Goal: Task Accomplishment & Management: Manage account settings

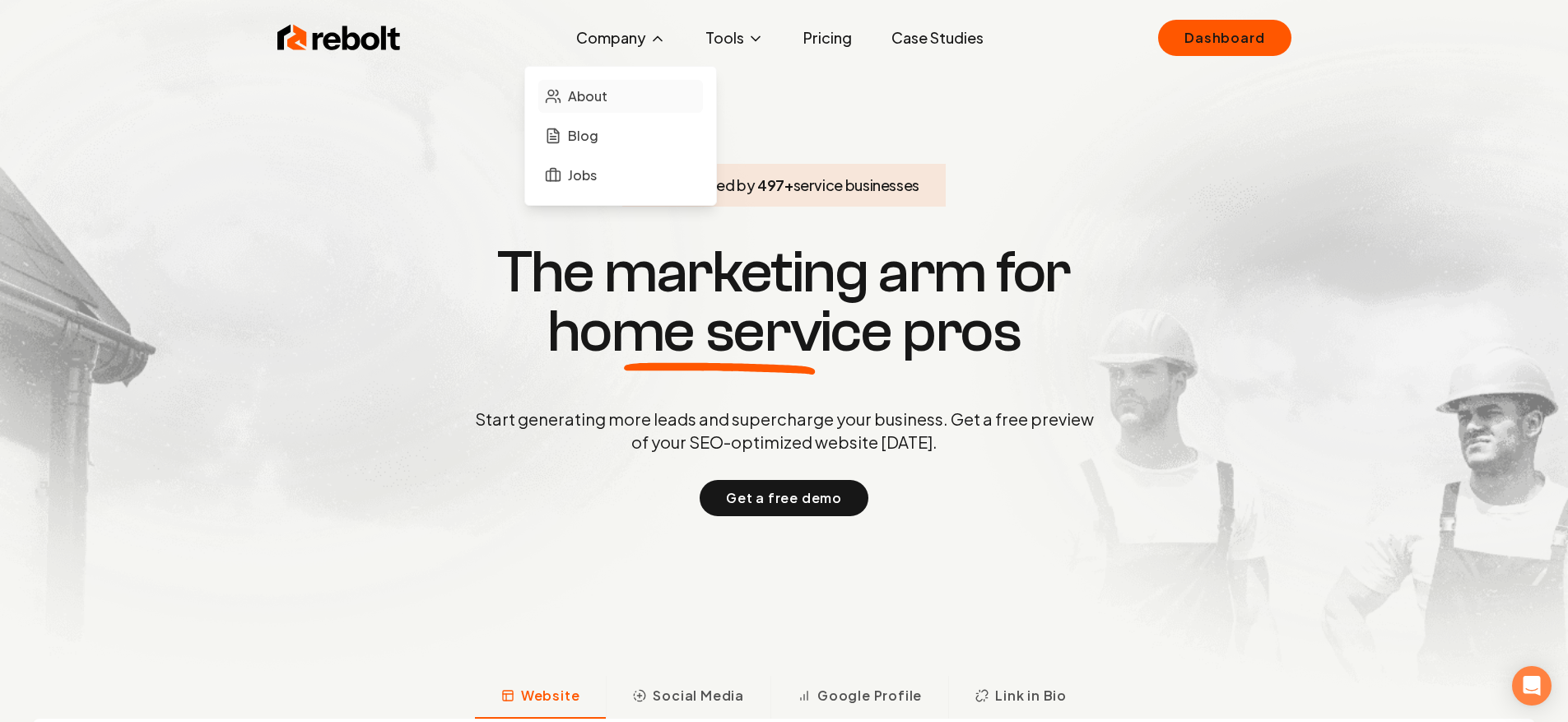
click at [615, 104] on link "About" at bounding box center [620, 96] width 165 height 33
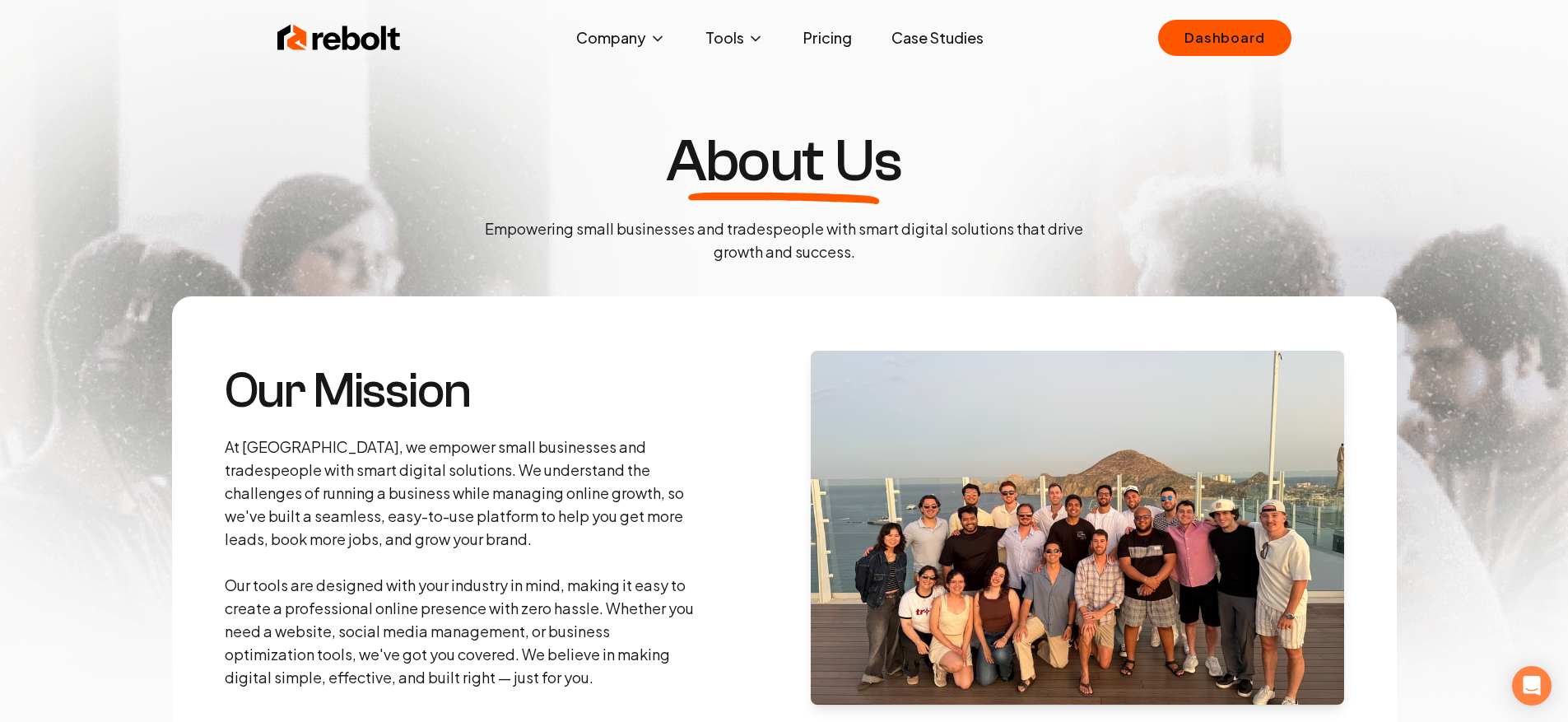
click at [833, 40] on link "Pricing" at bounding box center [827, 37] width 75 height 33
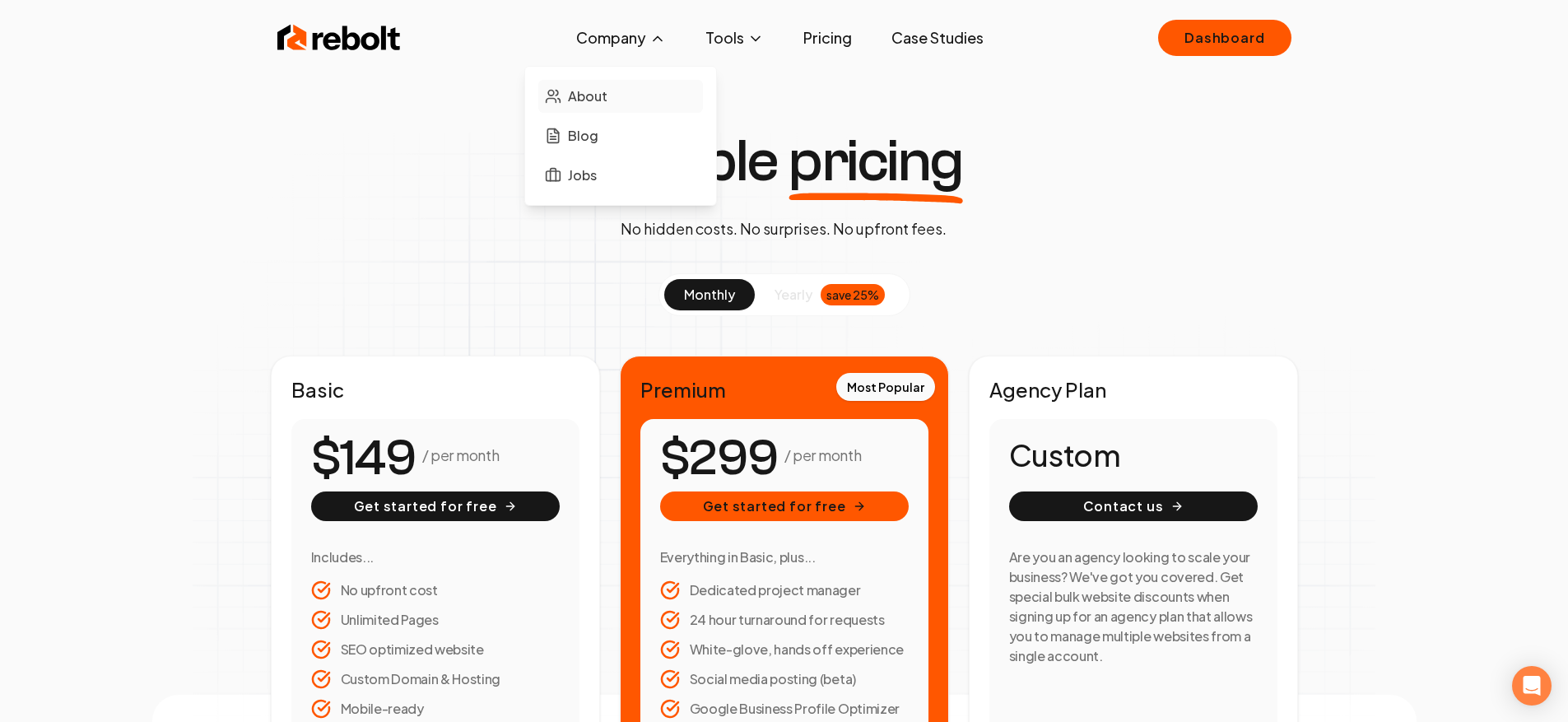
click at [652, 108] on link "About" at bounding box center [620, 96] width 165 height 33
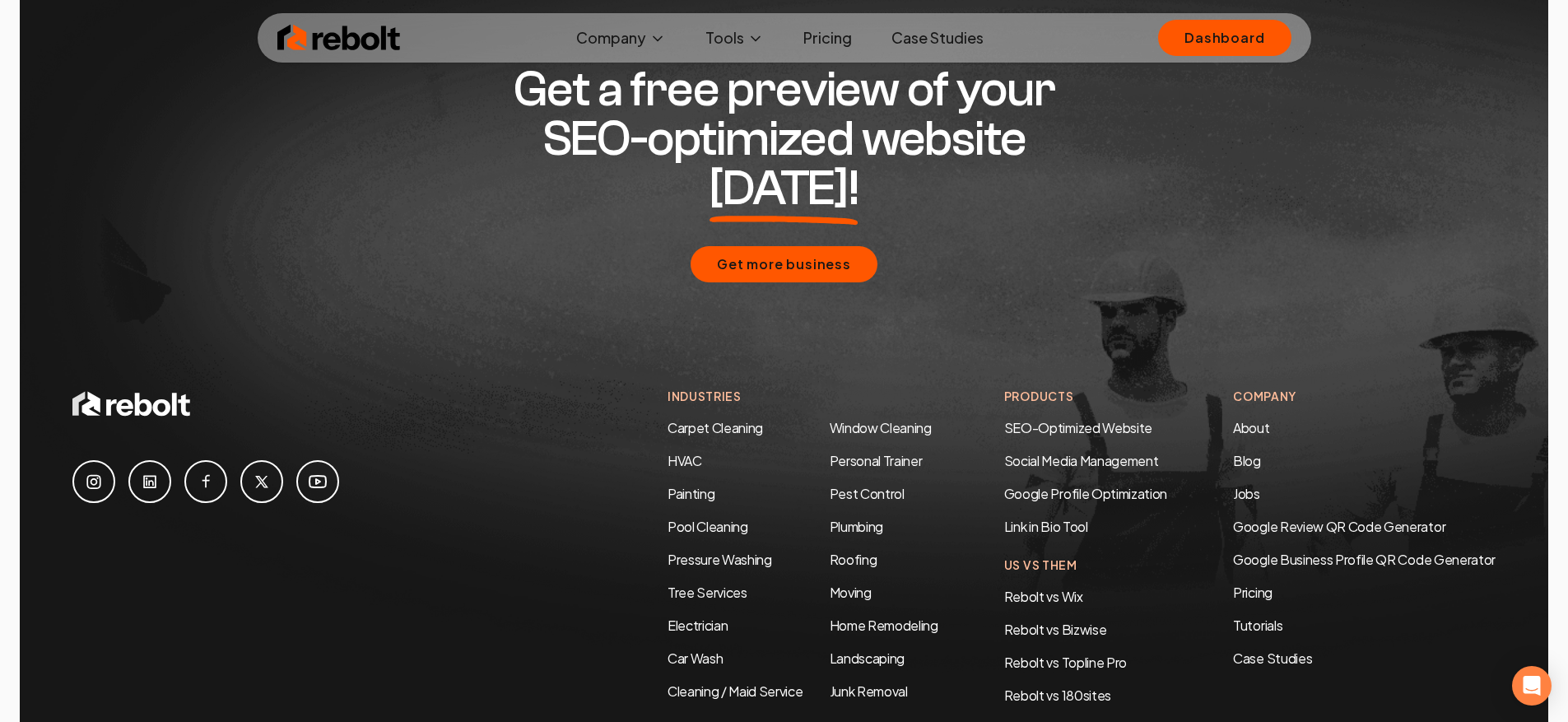
scroll to position [5120, 0]
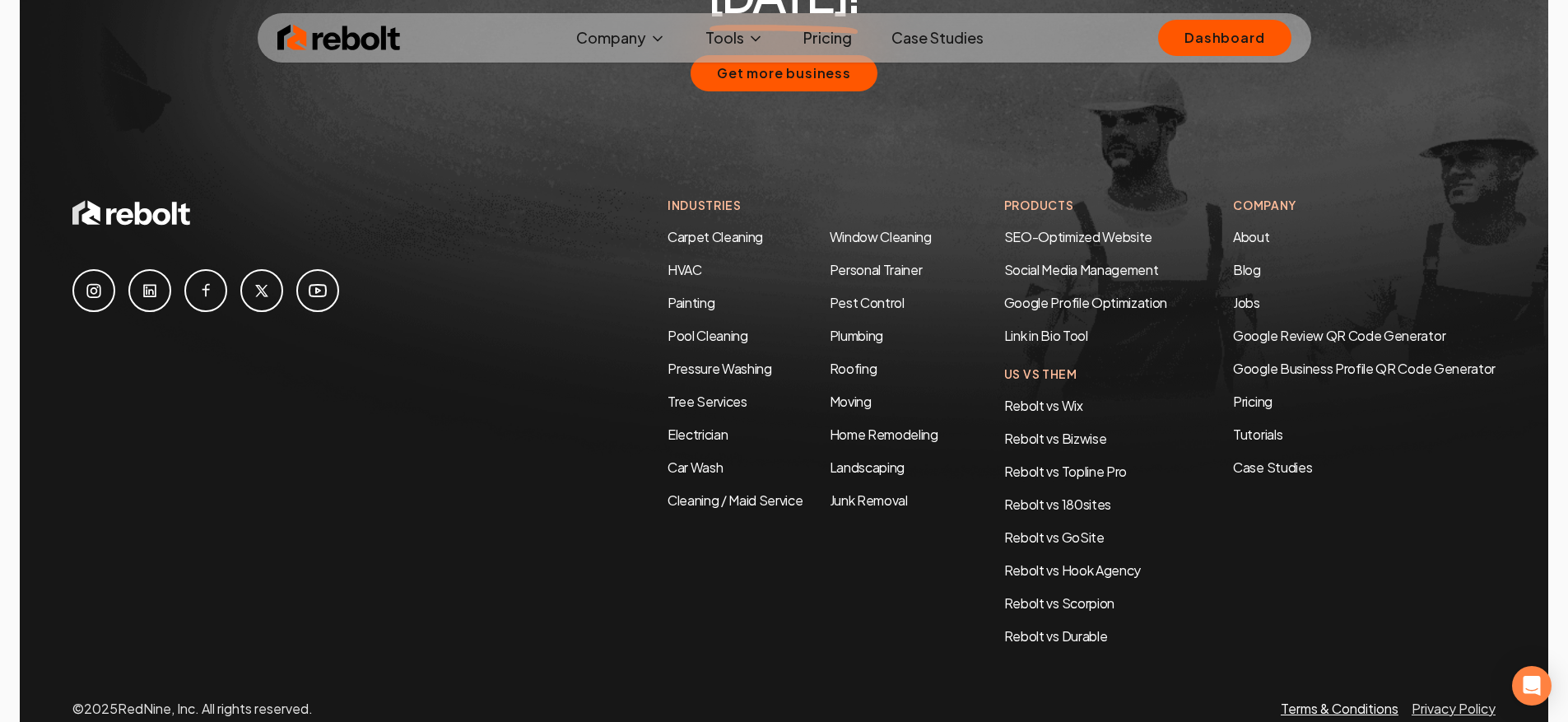
click at [1351, 700] on link "Terms & Conditions" at bounding box center [1340, 708] width 118 height 17
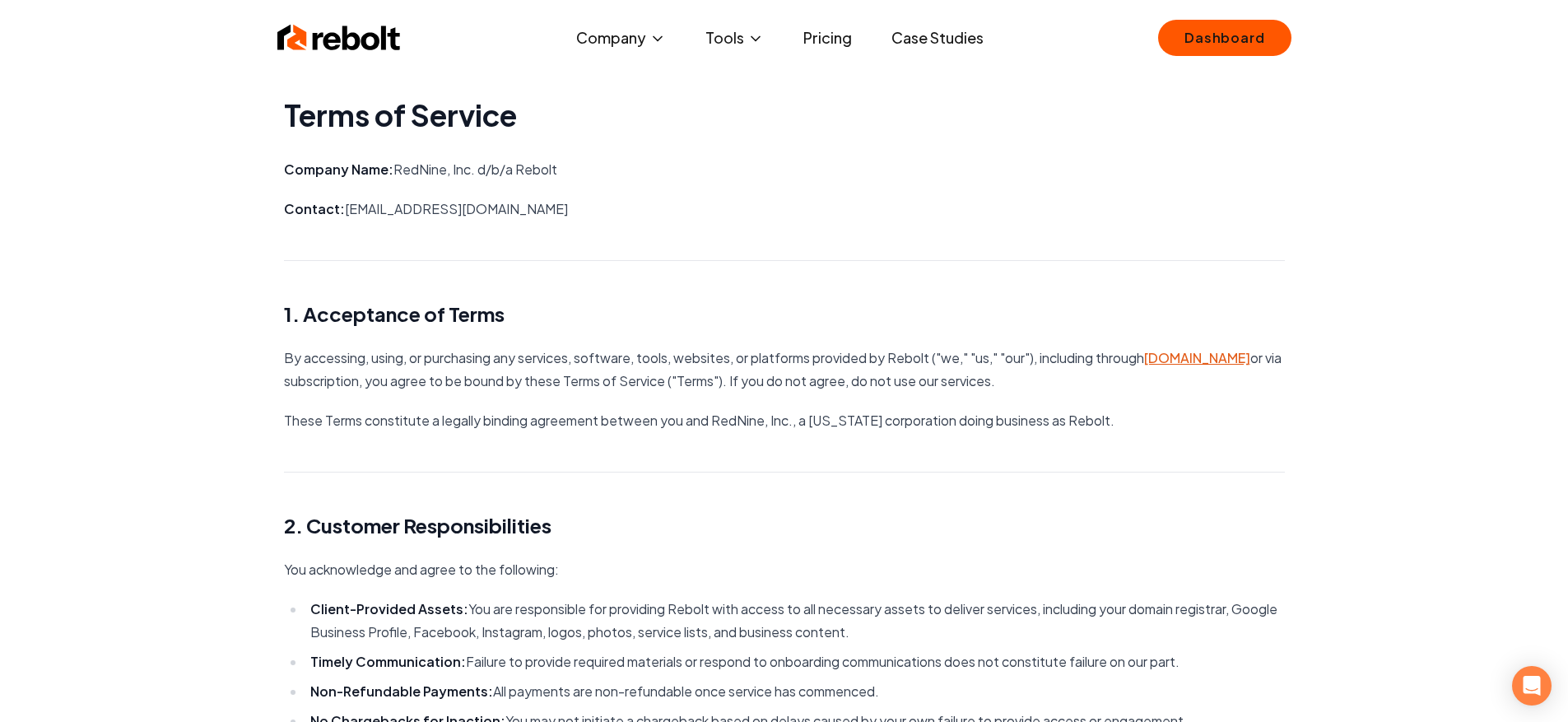
click at [382, 49] on img at bounding box center [339, 37] width 124 height 33
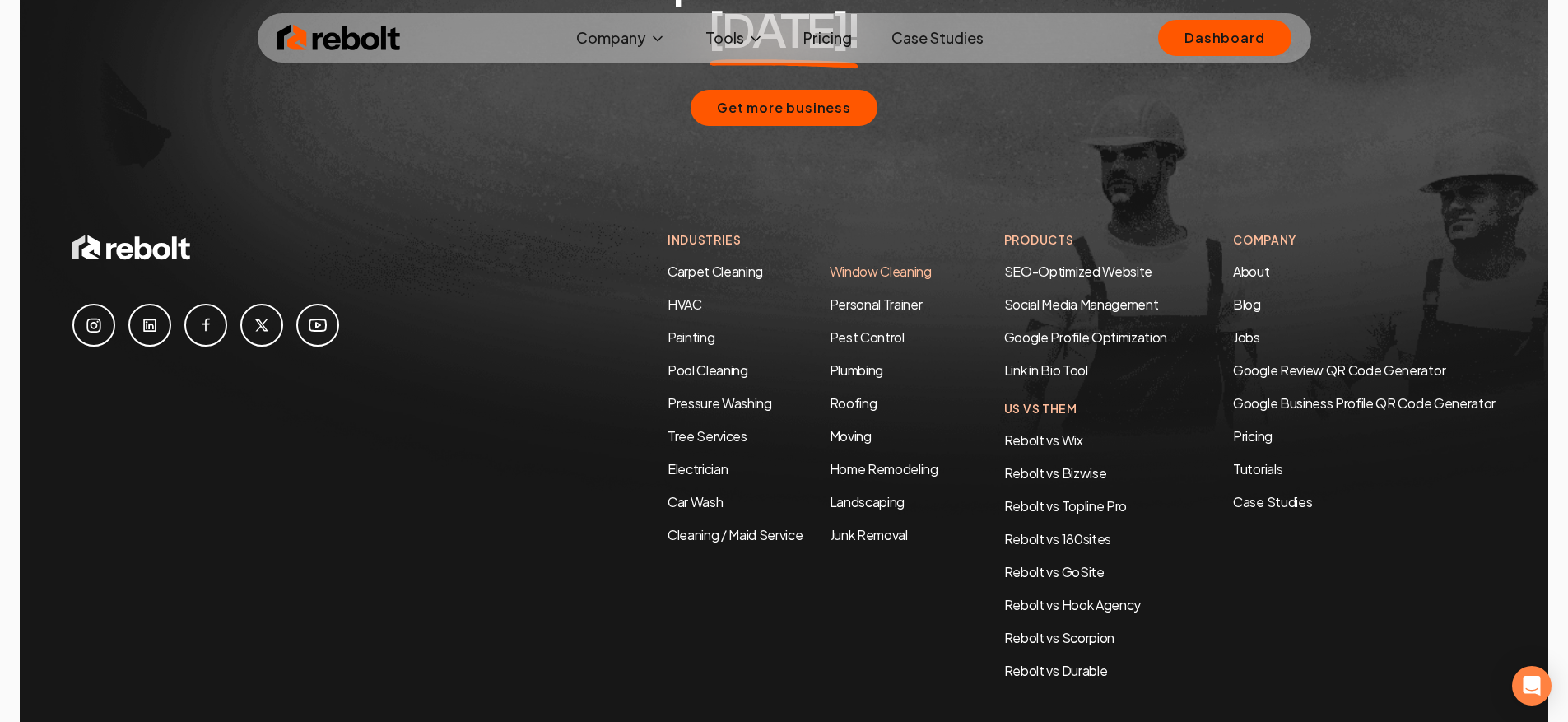
scroll to position [7979, 0]
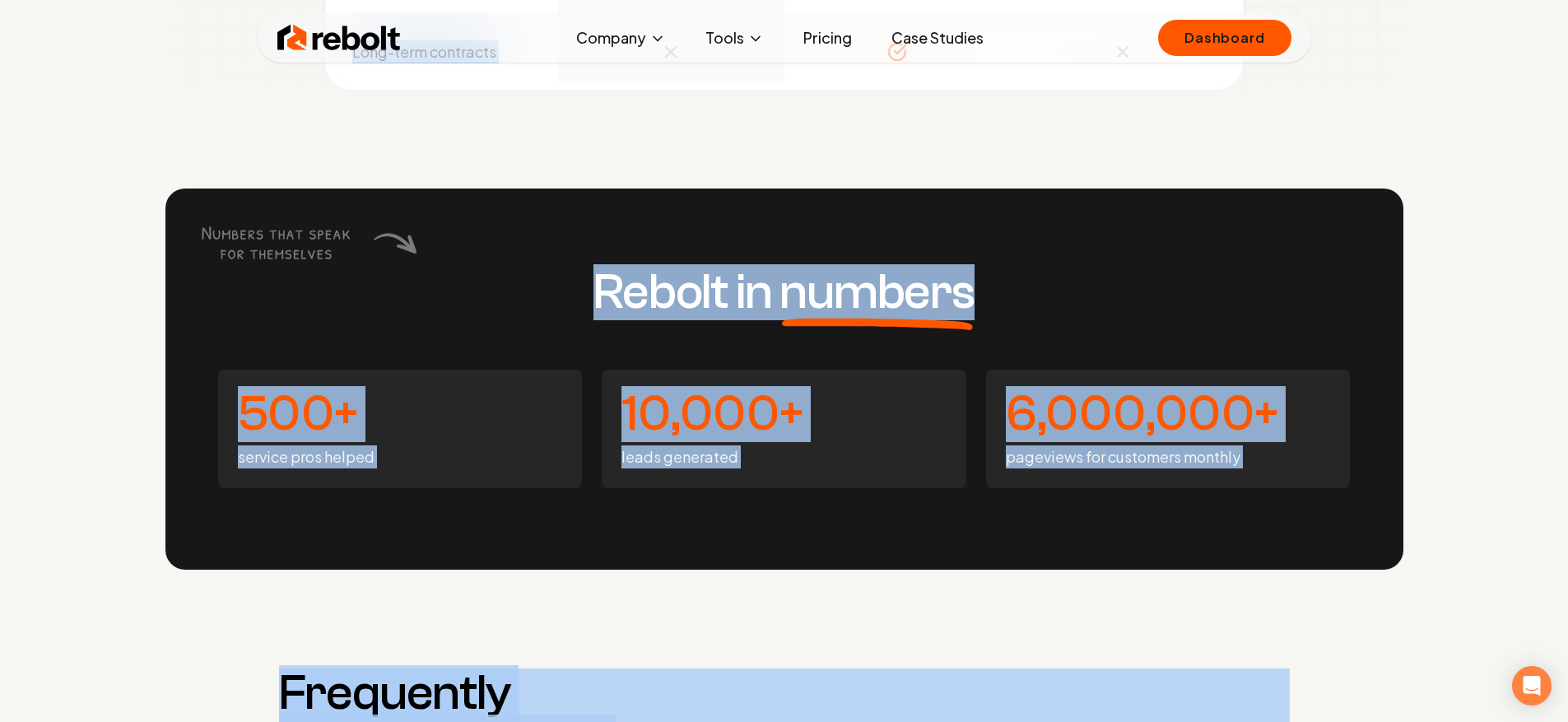
drag, startPoint x: 1214, startPoint y: 592, endPoint x: 511, endPoint y: 169, distance: 820.4
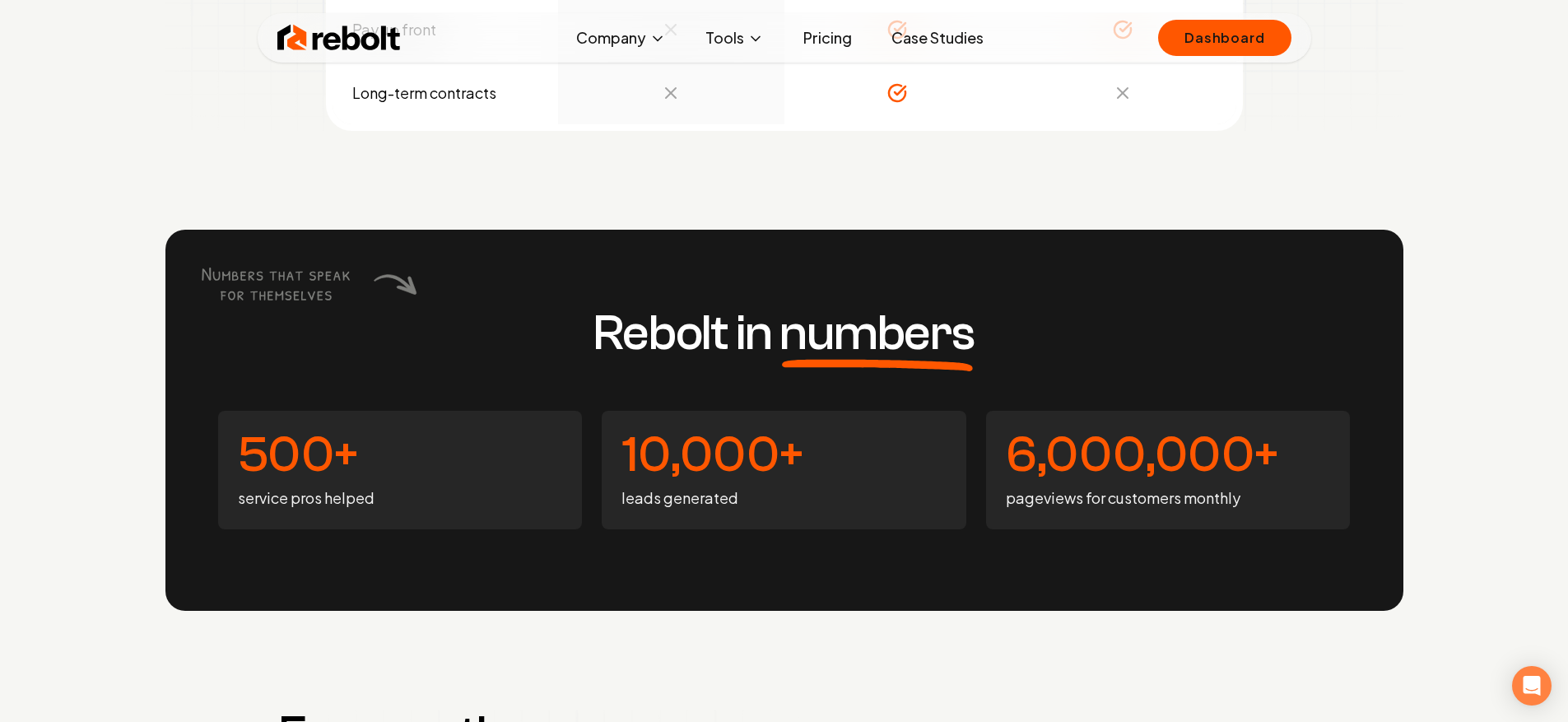
scroll to position [6156, 0]
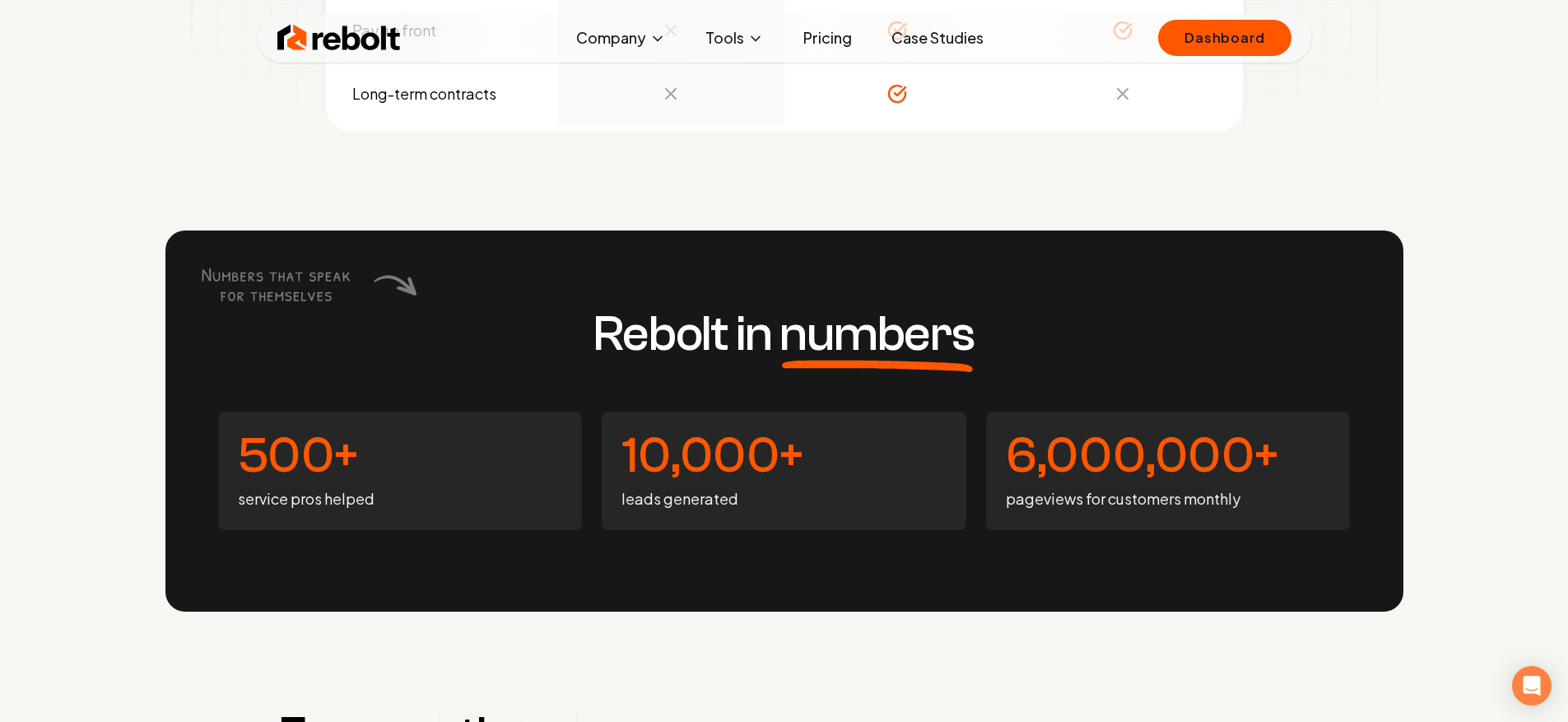
drag, startPoint x: 511, startPoint y: 169, endPoint x: 529, endPoint y: 184, distance: 23.4
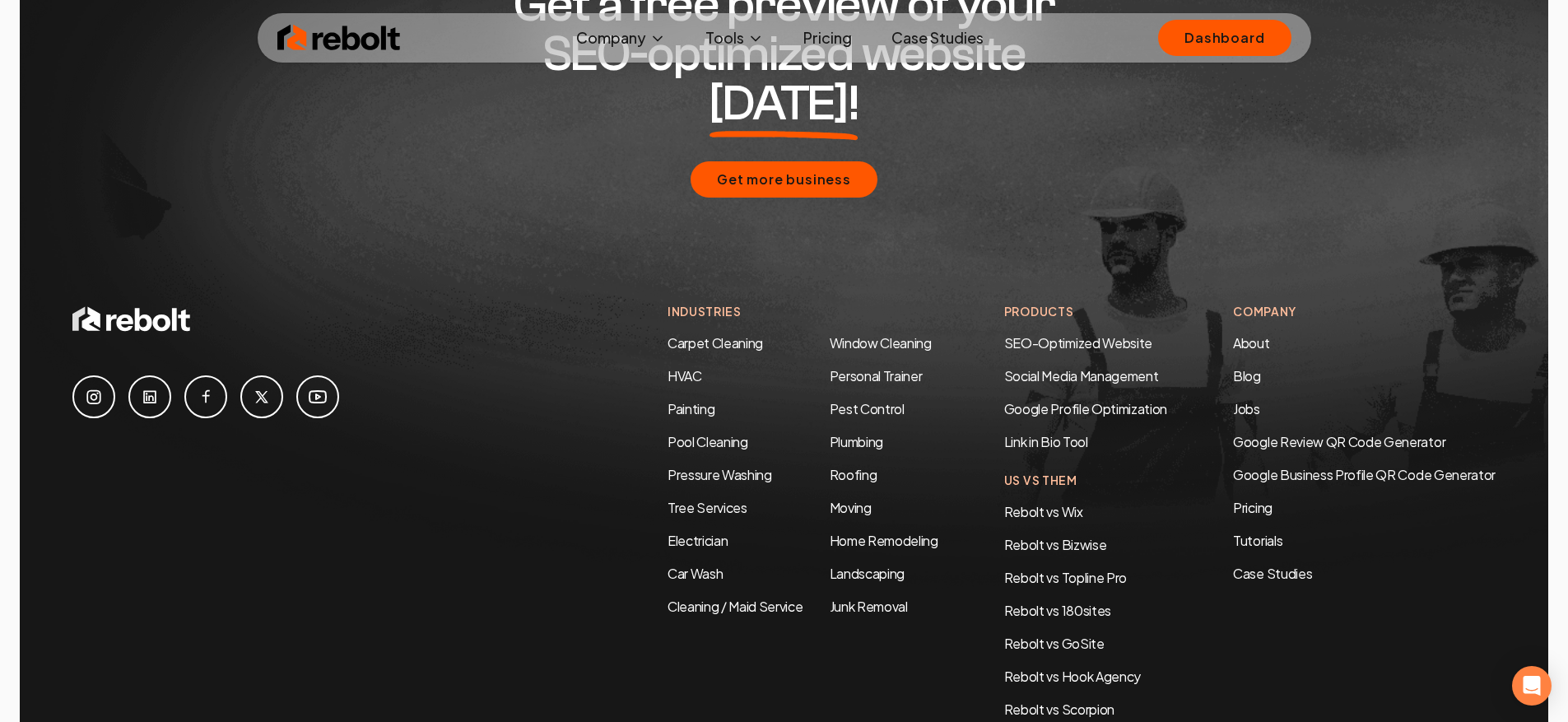
scroll to position [7979, 0]
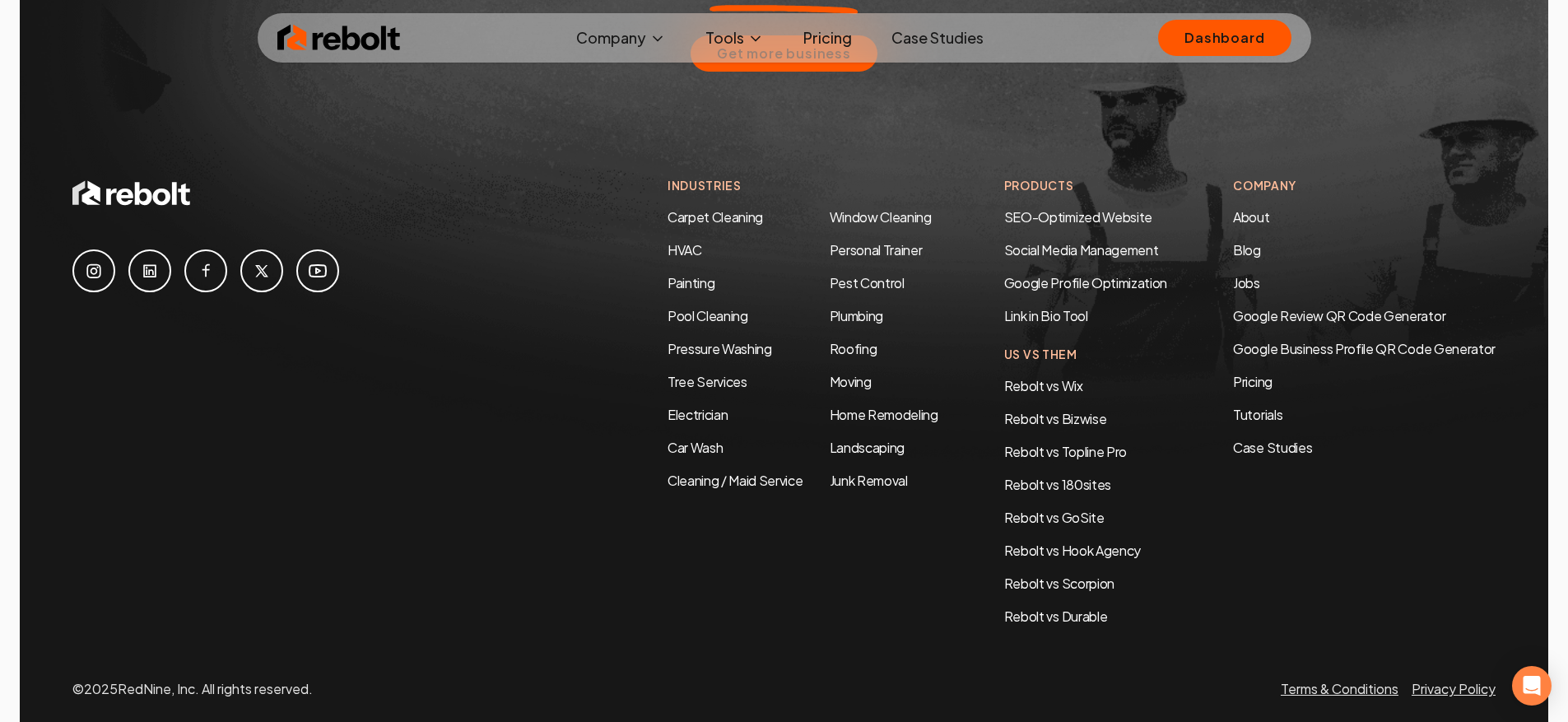
click at [1352, 680] on link "Terms & Conditions" at bounding box center [1340, 688] width 118 height 17
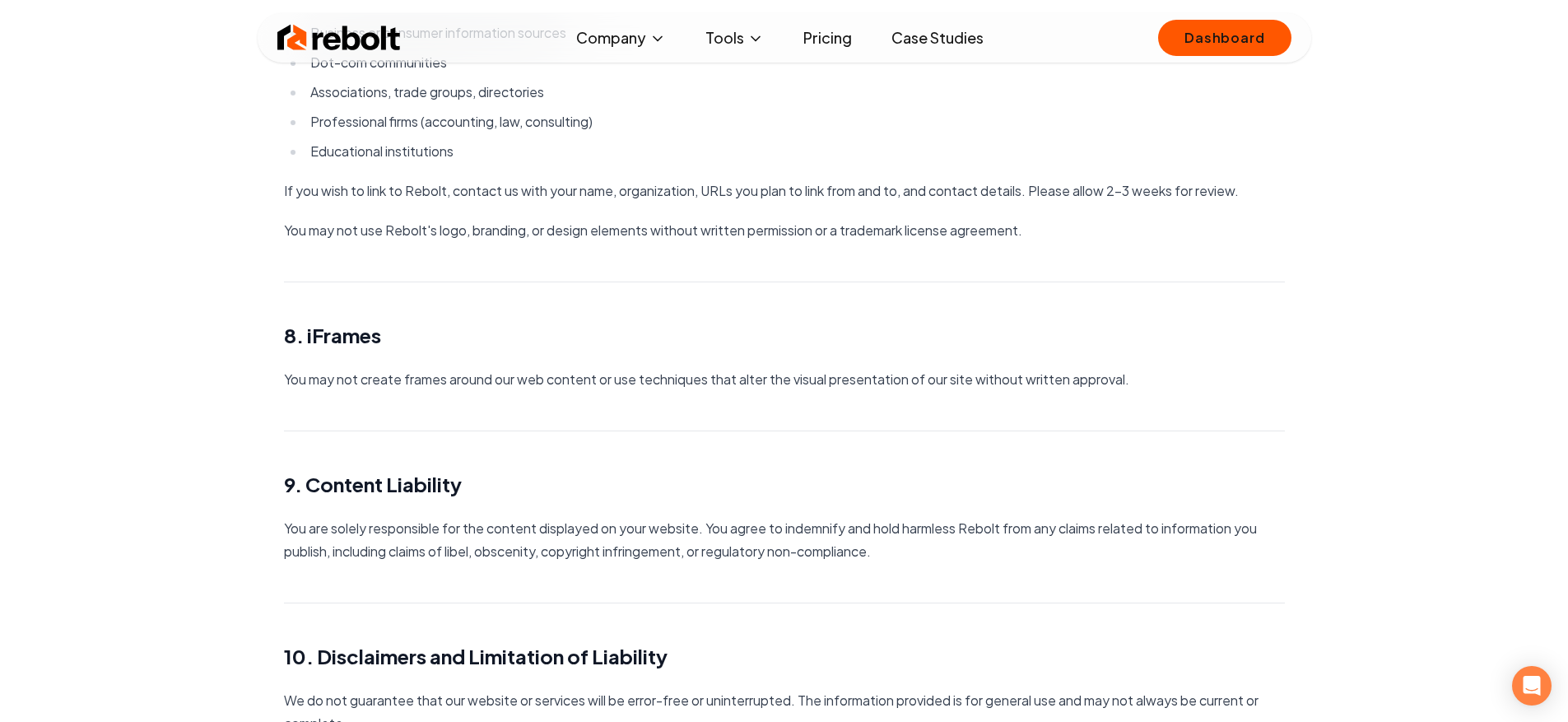
scroll to position [2293, 0]
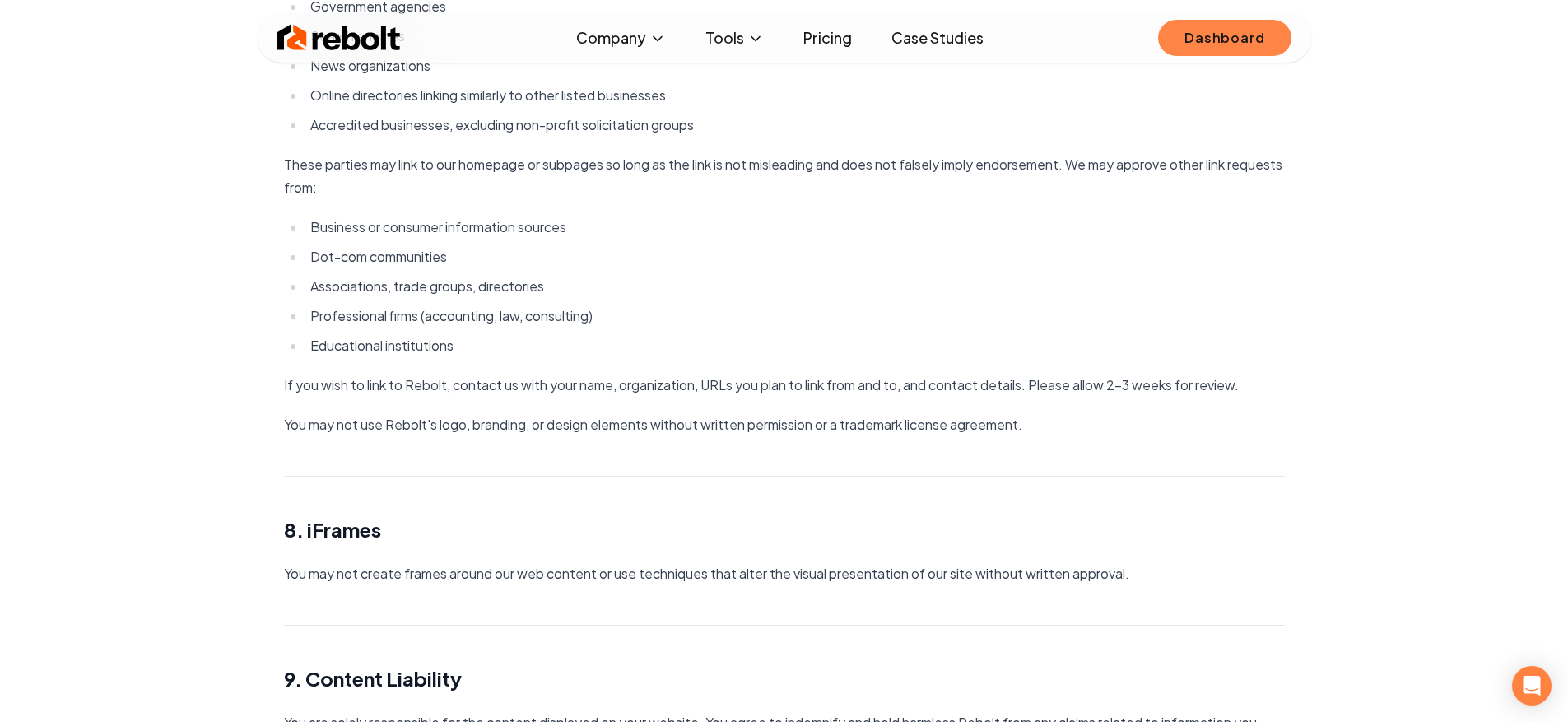
click at [1237, 54] on link "Dashboard" at bounding box center [1225, 38] width 133 height 36
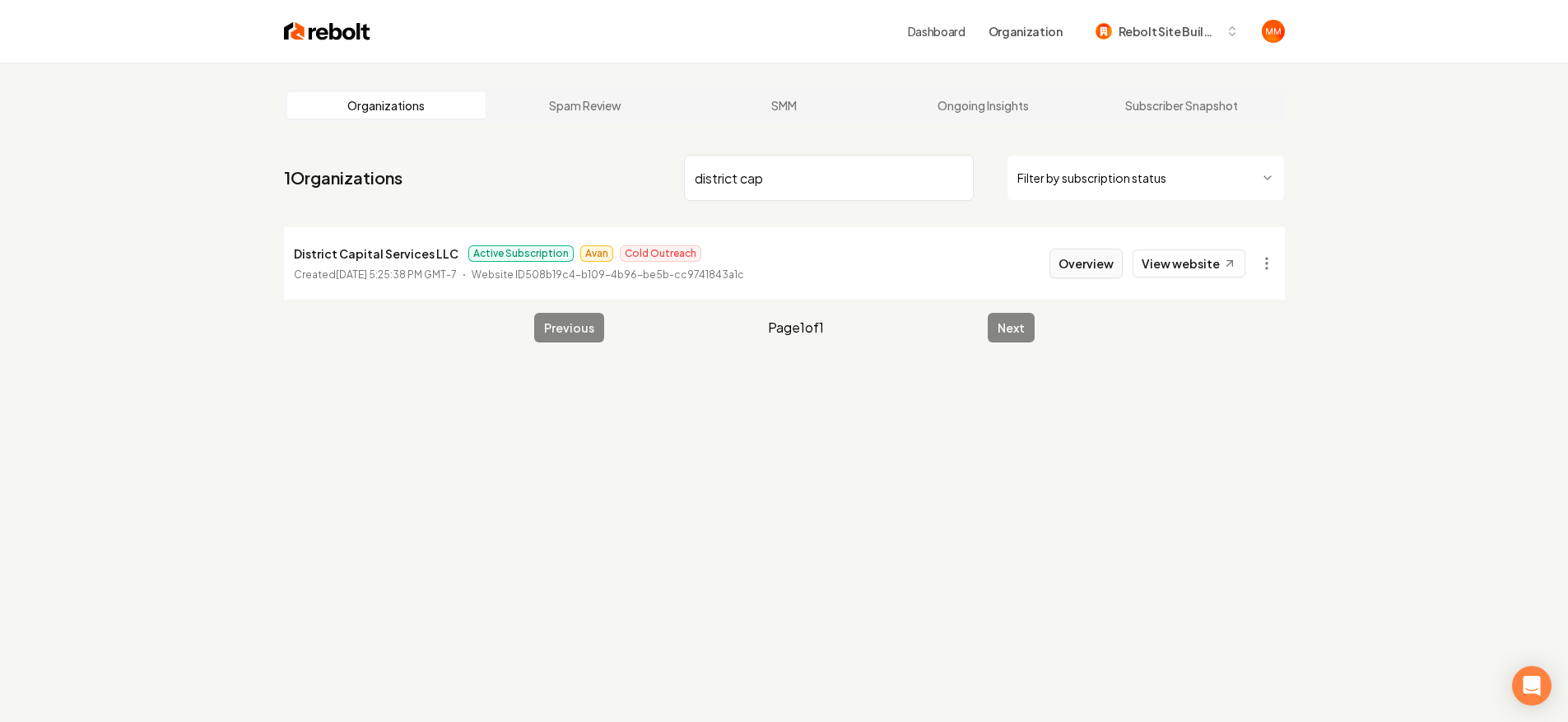
type input "district cap"
click at [1091, 274] on button "Overview" at bounding box center [1086, 264] width 73 height 30
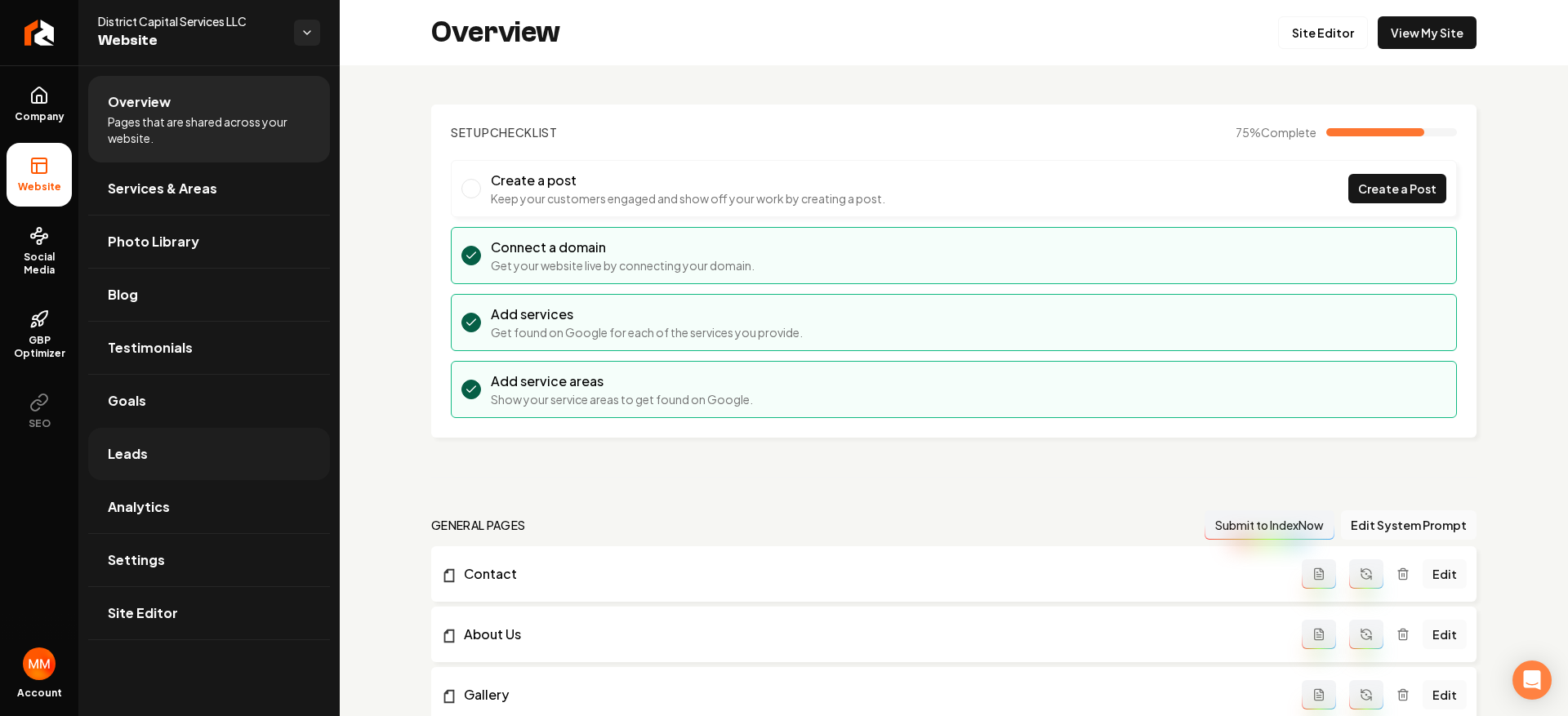
click at [162, 460] on link "Leads" at bounding box center [209, 454] width 242 height 52
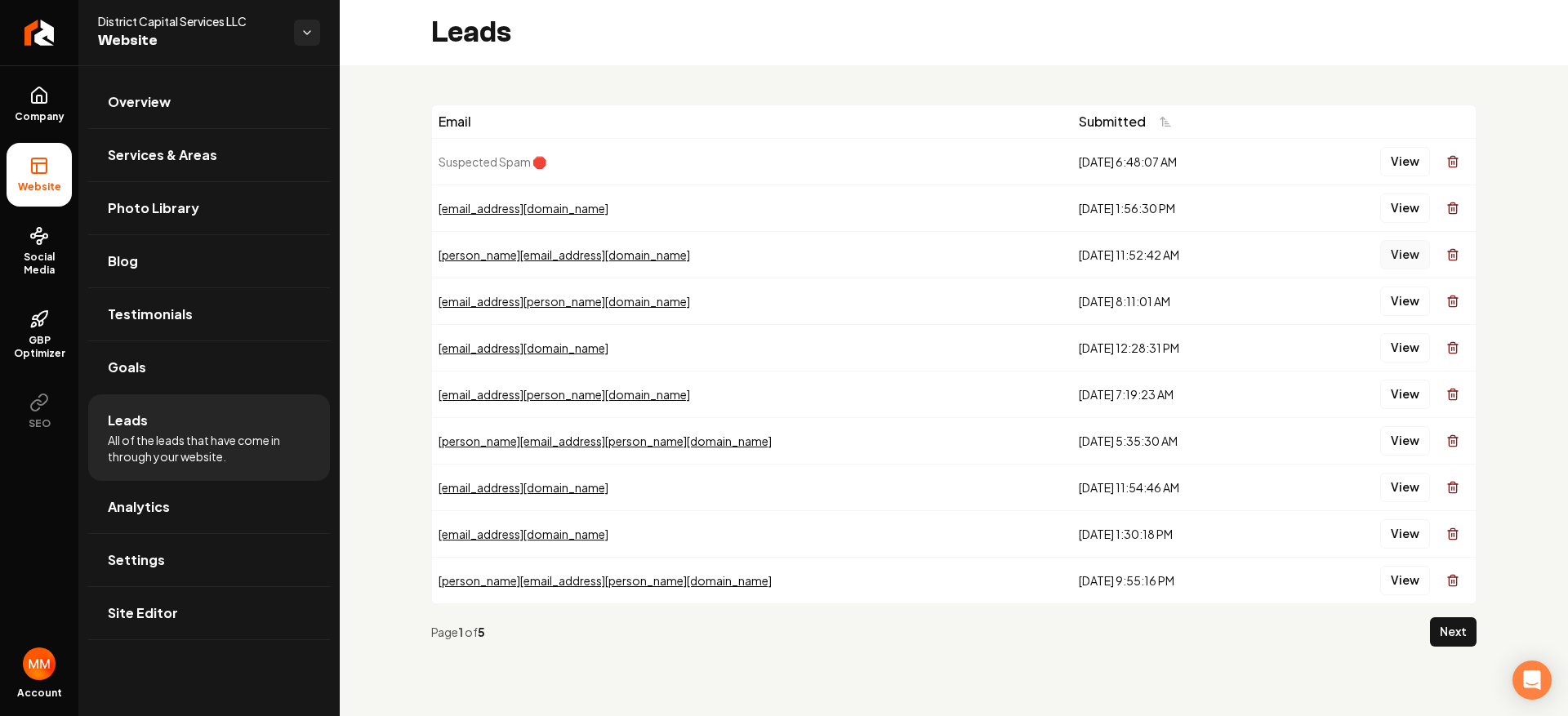
click at [1393, 250] on button "View" at bounding box center [1405, 256] width 49 height 30
click at [49, 41] on icon "Return to dashboard" at bounding box center [39, 33] width 26 height 26
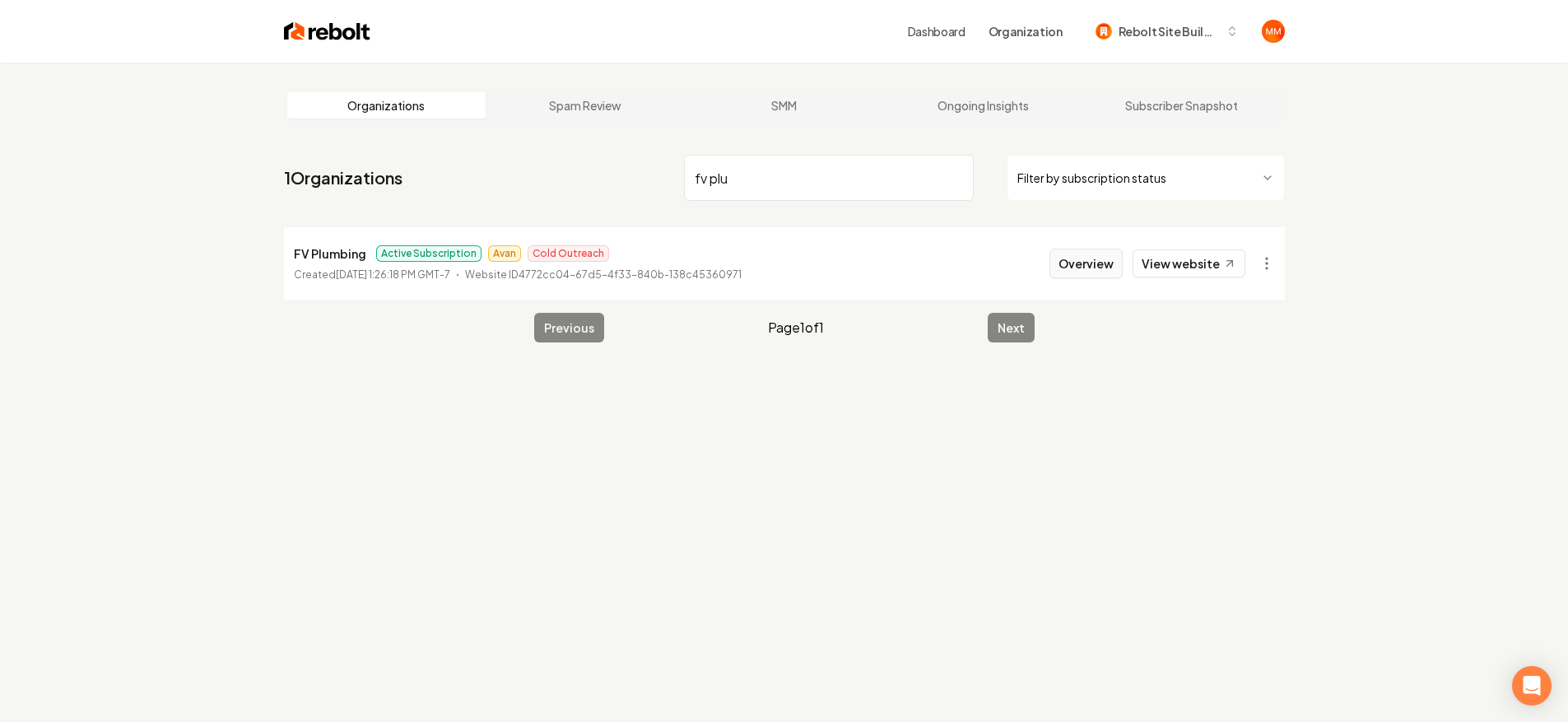
type input "fv plu"
click at [1085, 271] on button "Overview" at bounding box center [1086, 264] width 73 height 30
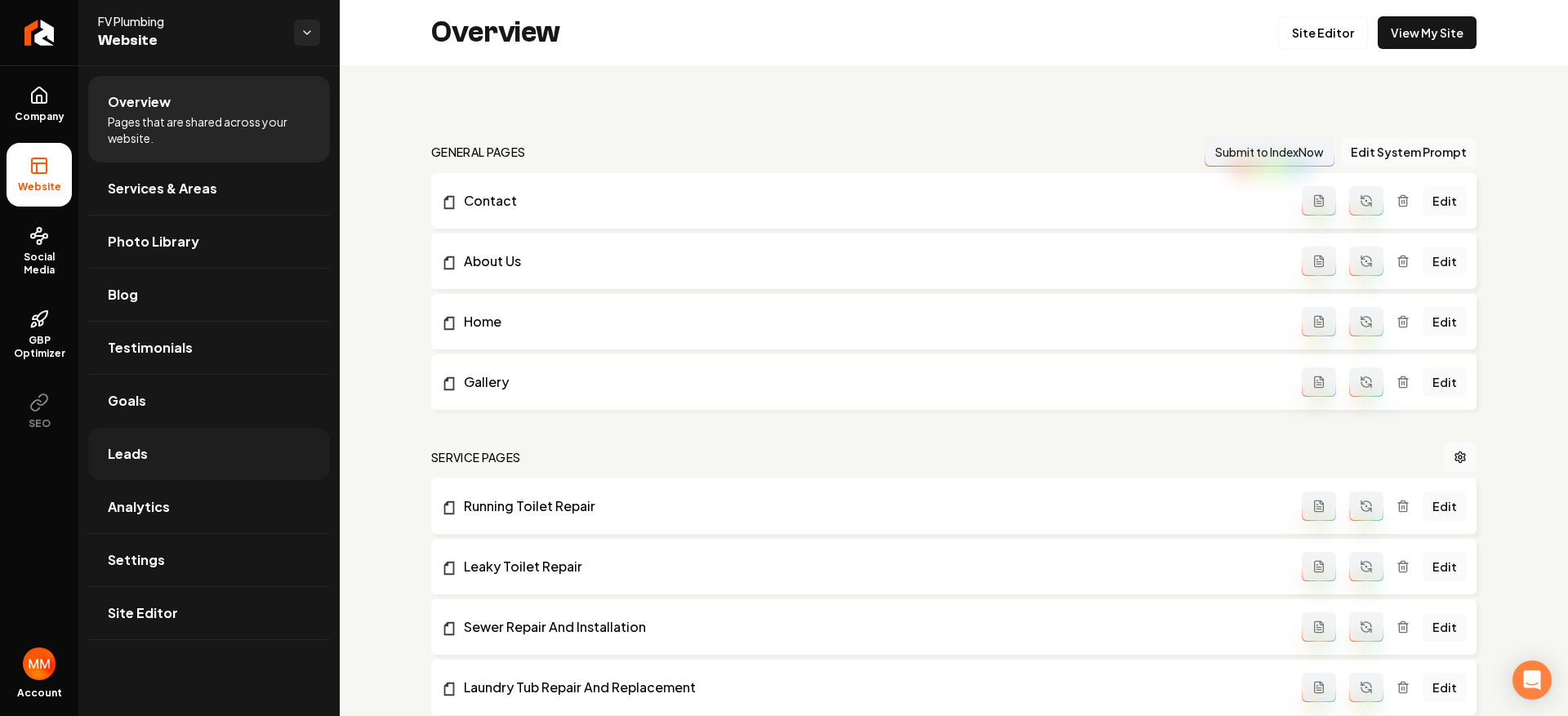
click at [210, 437] on link "Leads" at bounding box center [209, 454] width 242 height 52
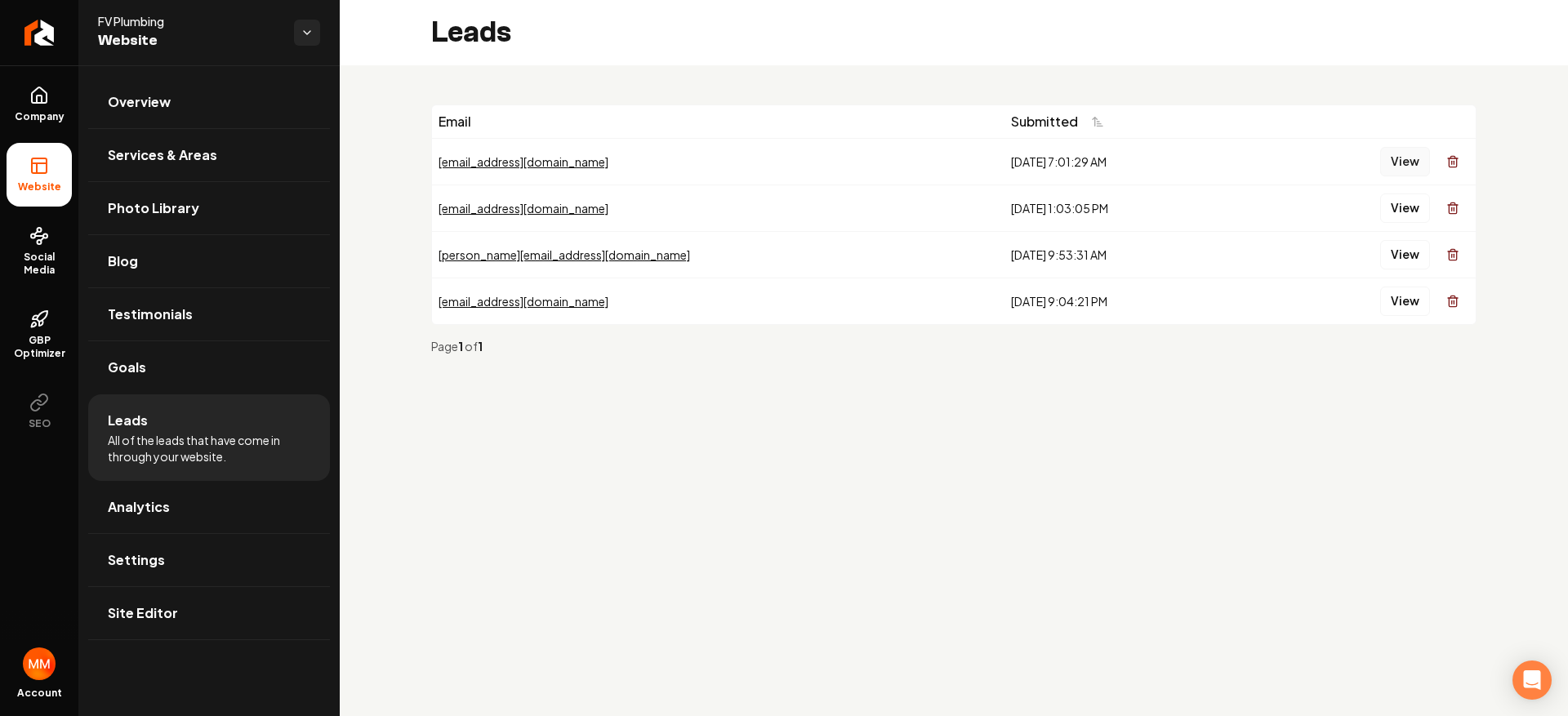
click at [1404, 170] on button "View" at bounding box center [1405, 161] width 49 height 30
click at [29, 28] on icon "Return to dashboard" at bounding box center [39, 33] width 26 height 26
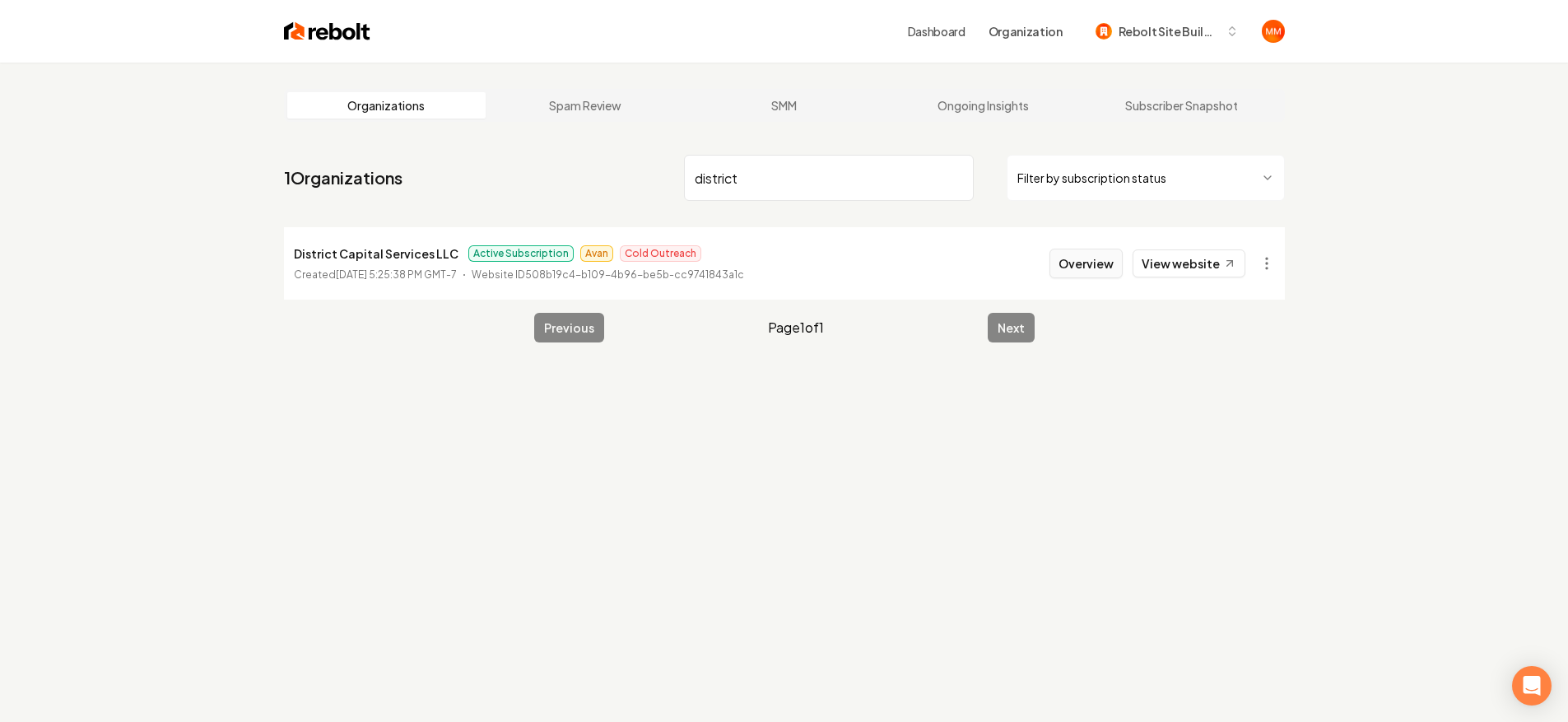
type input "district"
click at [1084, 266] on button "Overview" at bounding box center [1086, 264] width 73 height 30
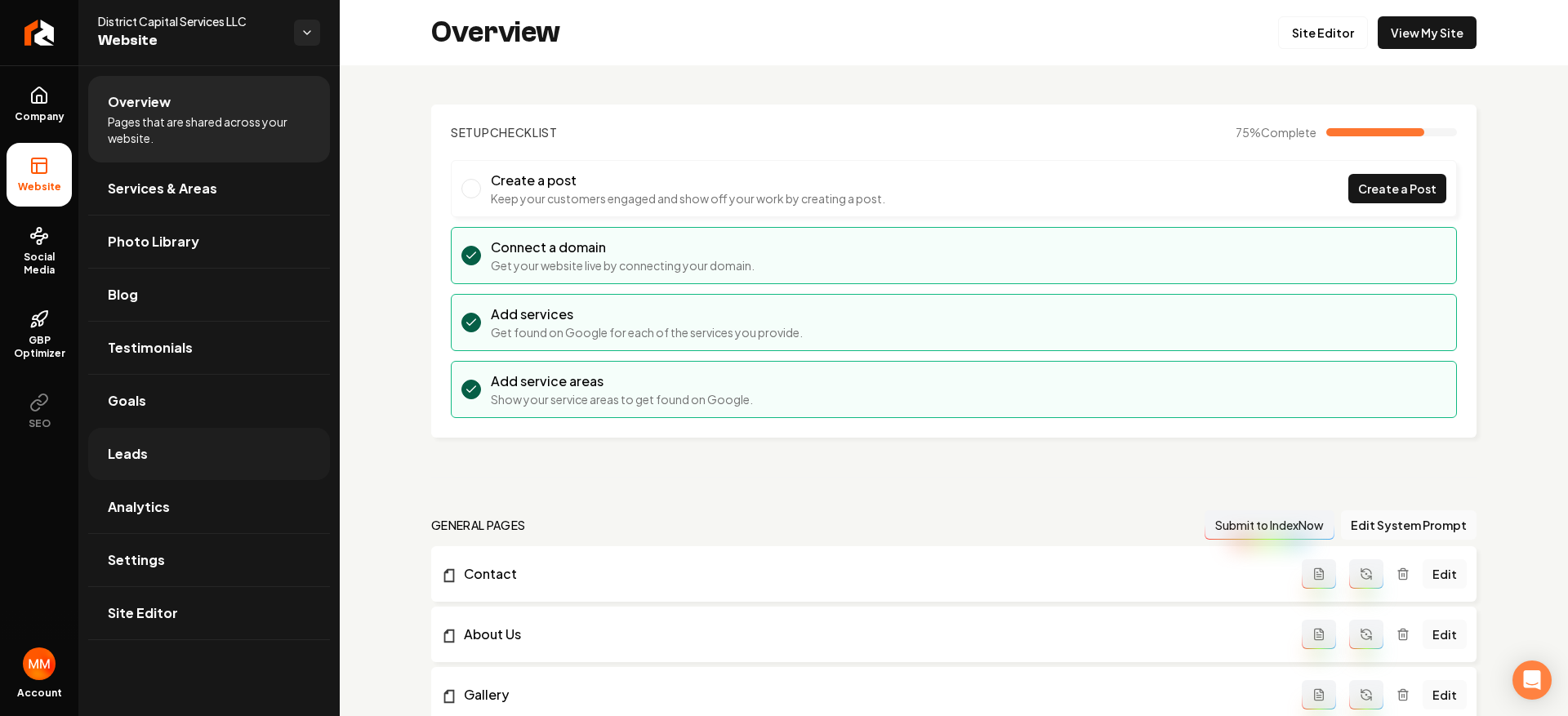
click at [163, 450] on link "Leads" at bounding box center [209, 454] width 242 height 52
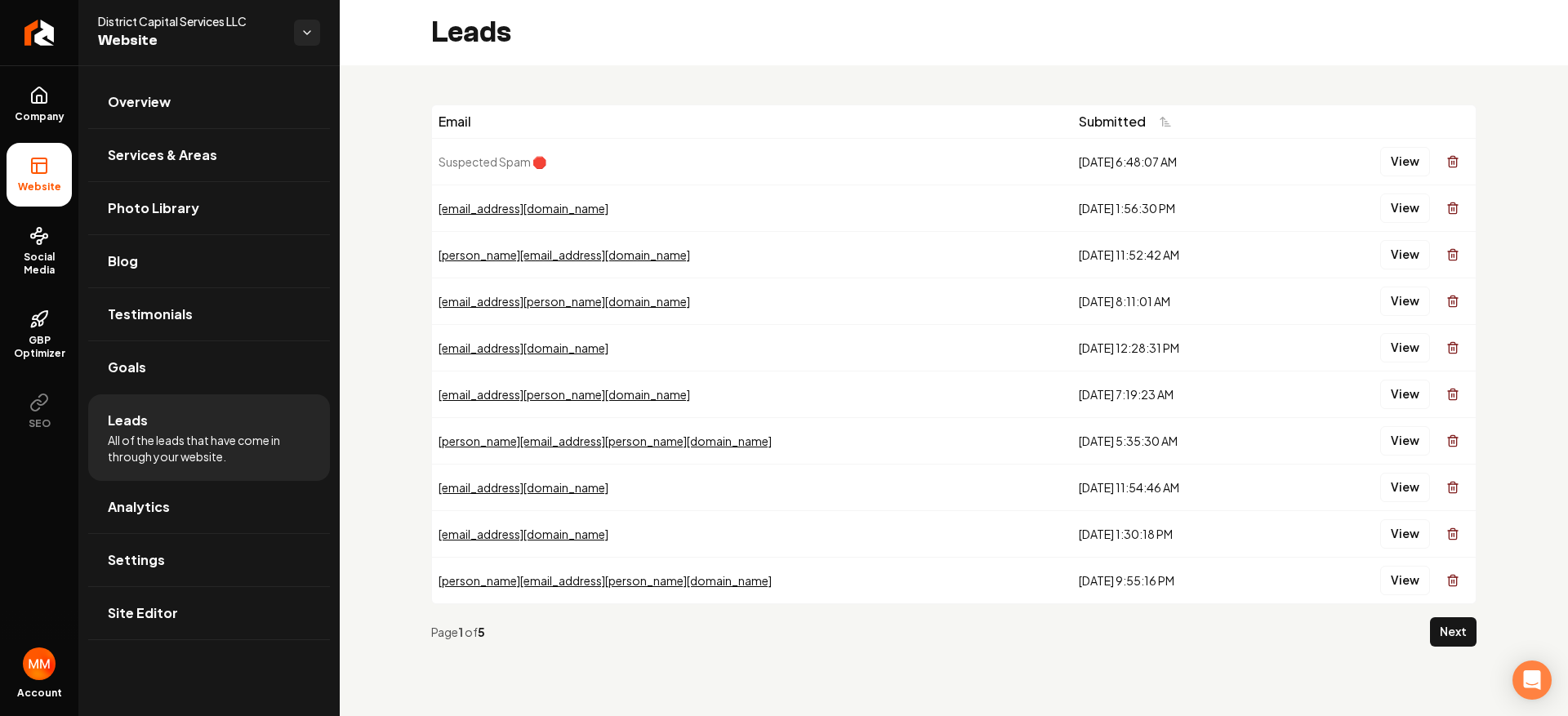
click at [1444, 640] on button "Next" at bounding box center [1452, 633] width 47 height 30
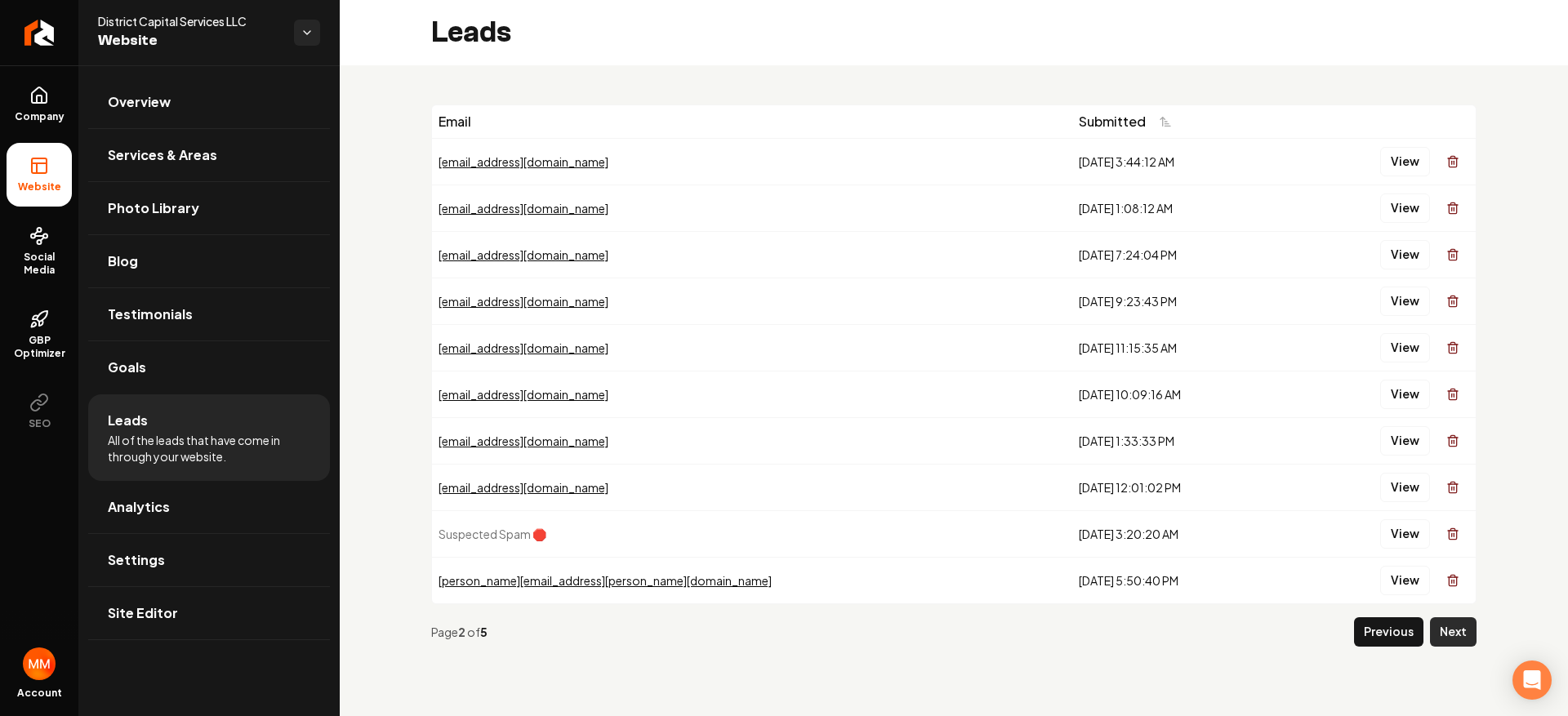
click at [1445, 640] on button "Next" at bounding box center [1452, 633] width 47 height 30
click at [1444, 640] on main "Leads Email Submitted [EMAIL_ADDRESS][DOMAIN_NAME] [DATE] 2:16:51 PM View [EMAI…" at bounding box center [953, 358] width 1228 height 716
click at [1444, 640] on button "Next" at bounding box center [1452, 633] width 47 height 30
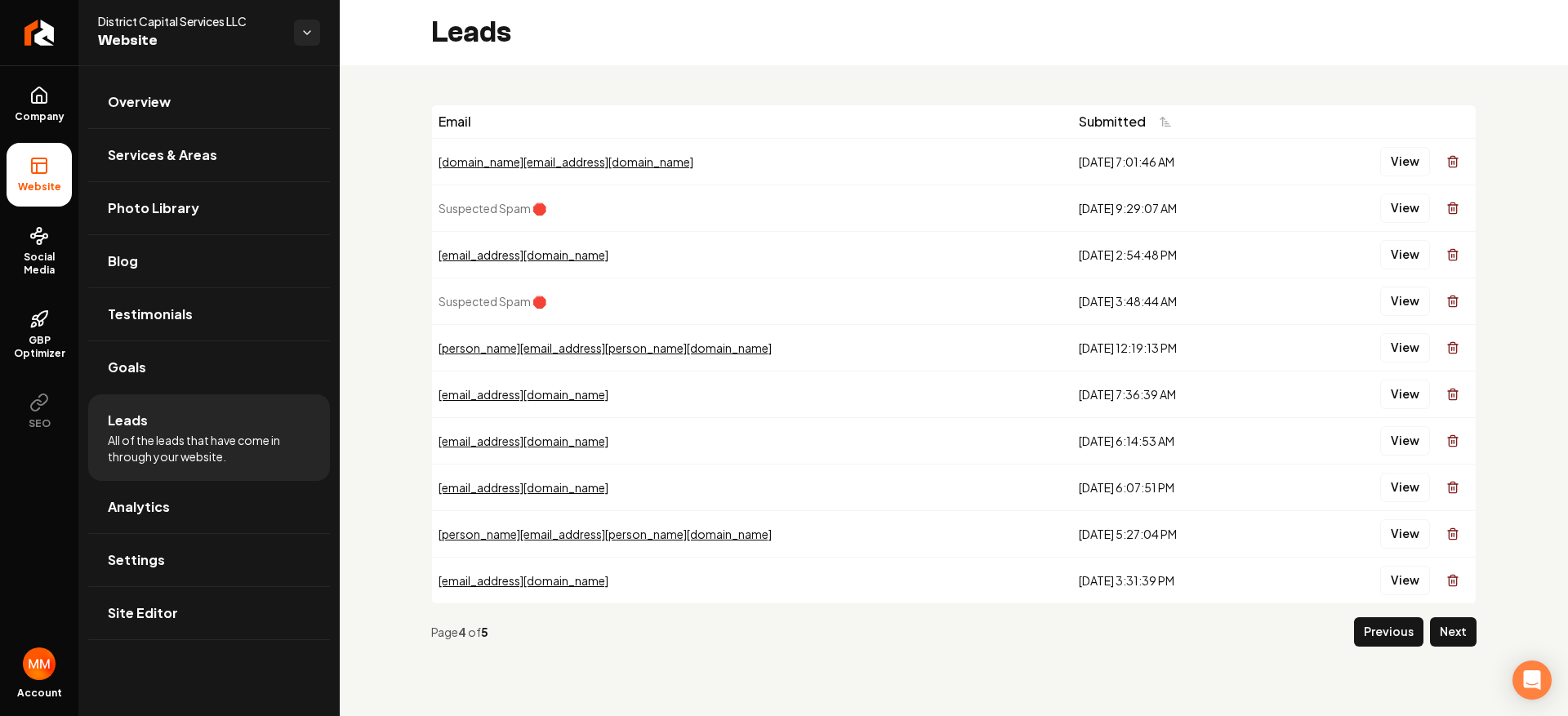
click at [1444, 640] on button "Next" at bounding box center [1452, 633] width 47 height 30
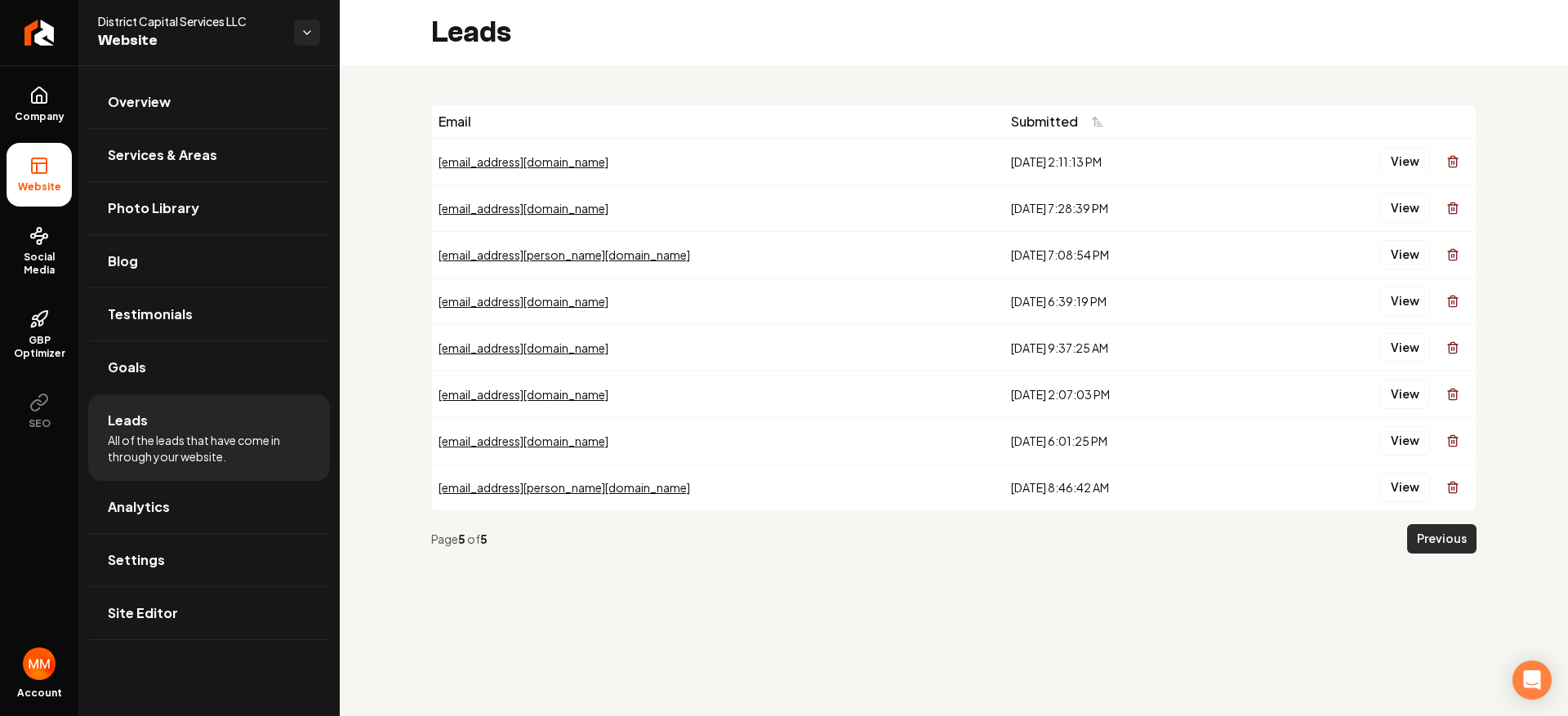
click at [1450, 537] on button "Previous" at bounding box center [1441, 540] width 69 height 30
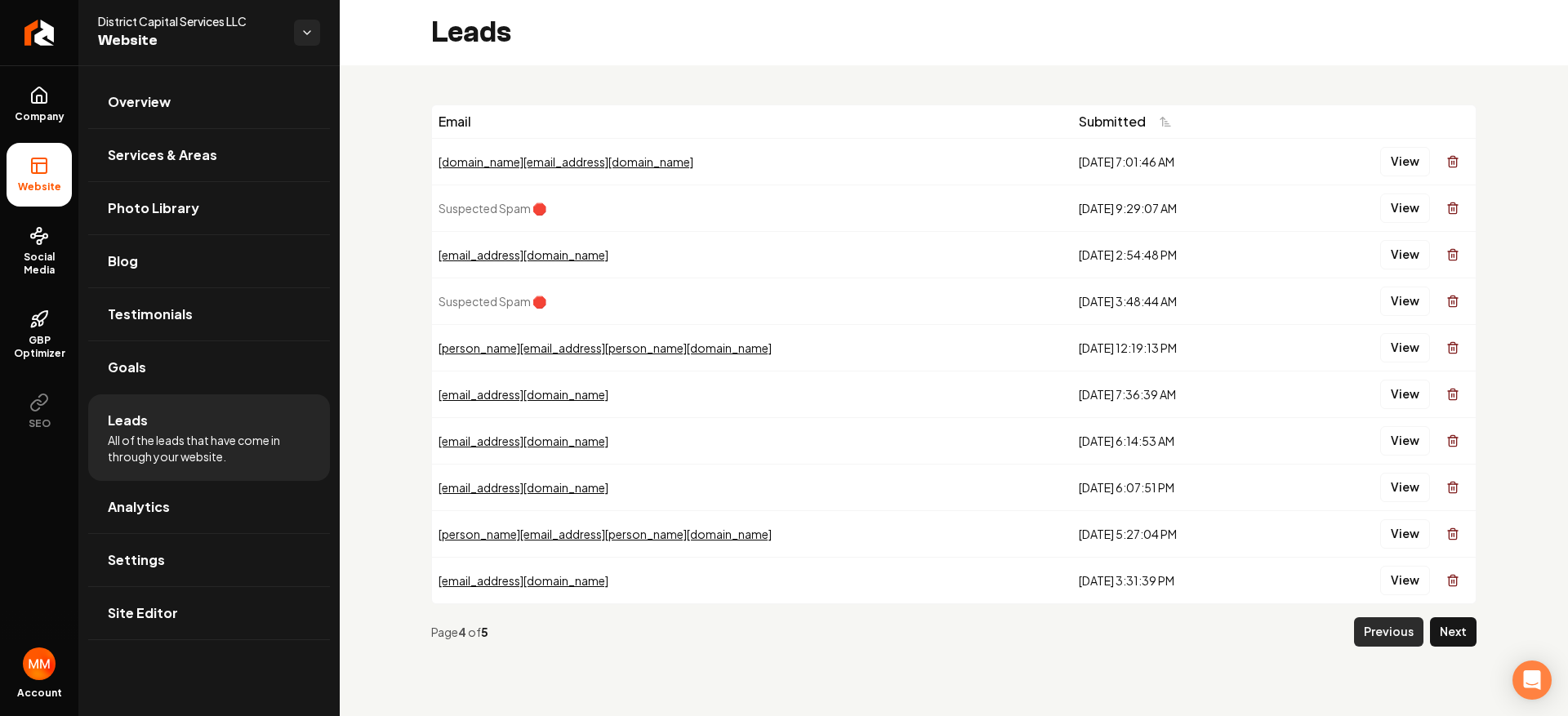
click at [1411, 628] on button "Previous" at bounding box center [1389, 633] width 69 height 30
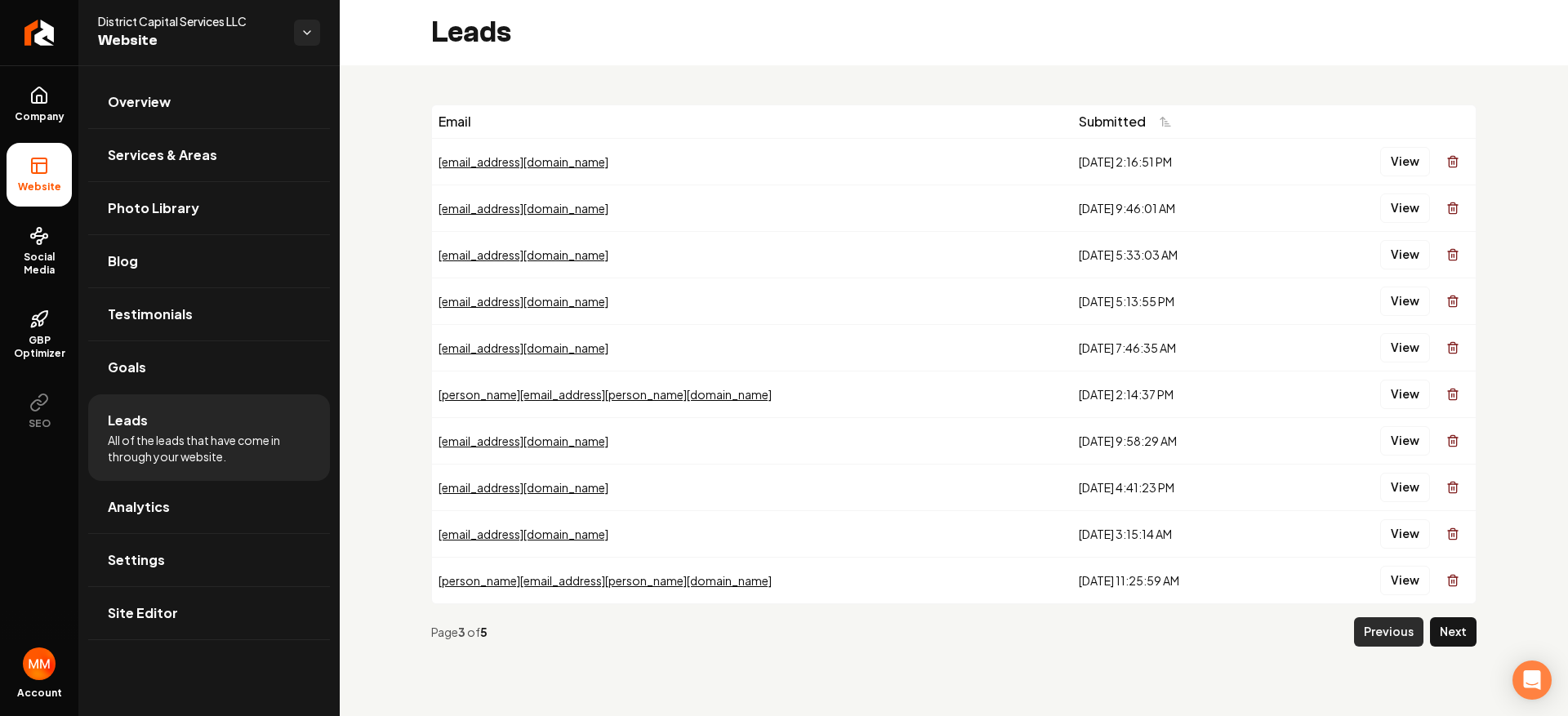
click at [1377, 637] on button "Previous" at bounding box center [1389, 633] width 69 height 30
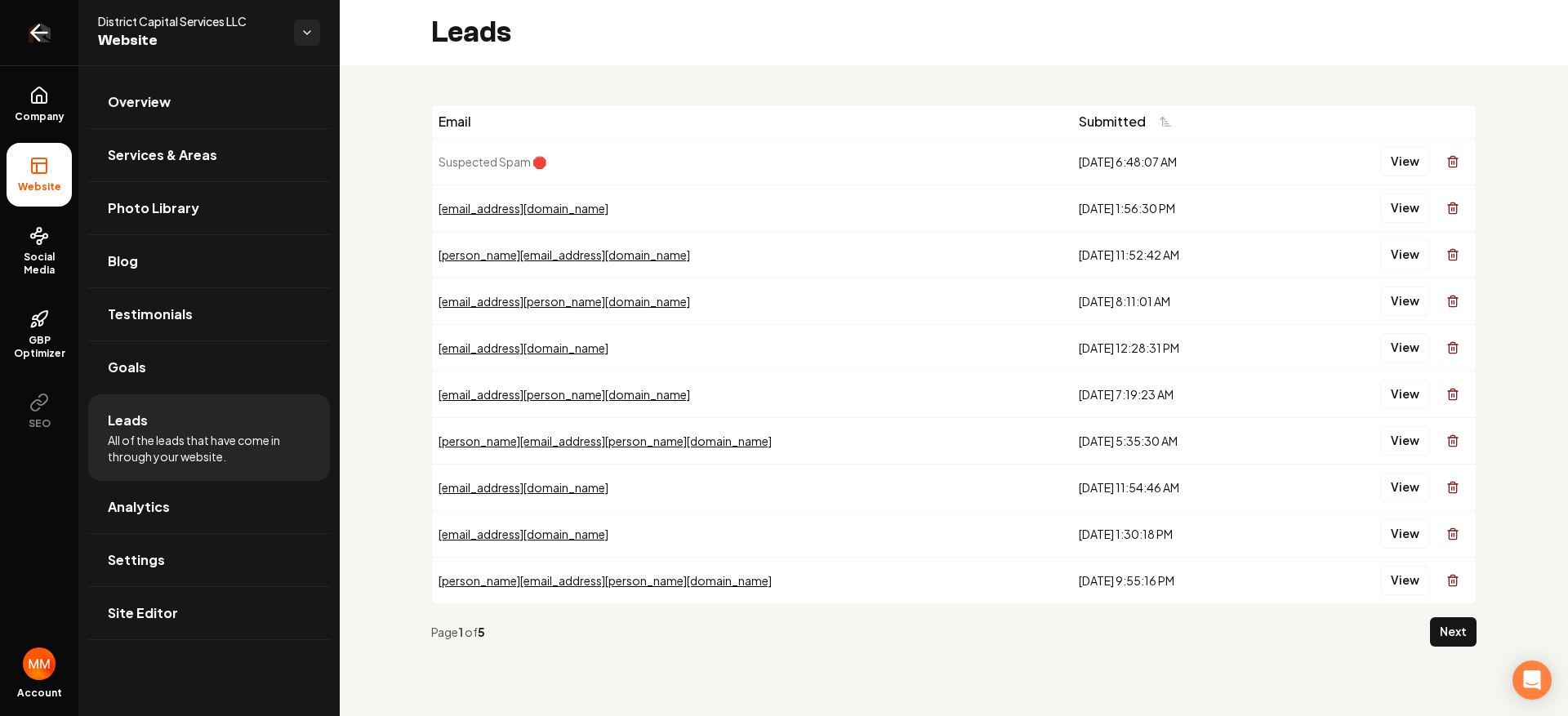
click at [43, 40] on icon "Return to dashboard" at bounding box center [39, 33] width 26 height 26
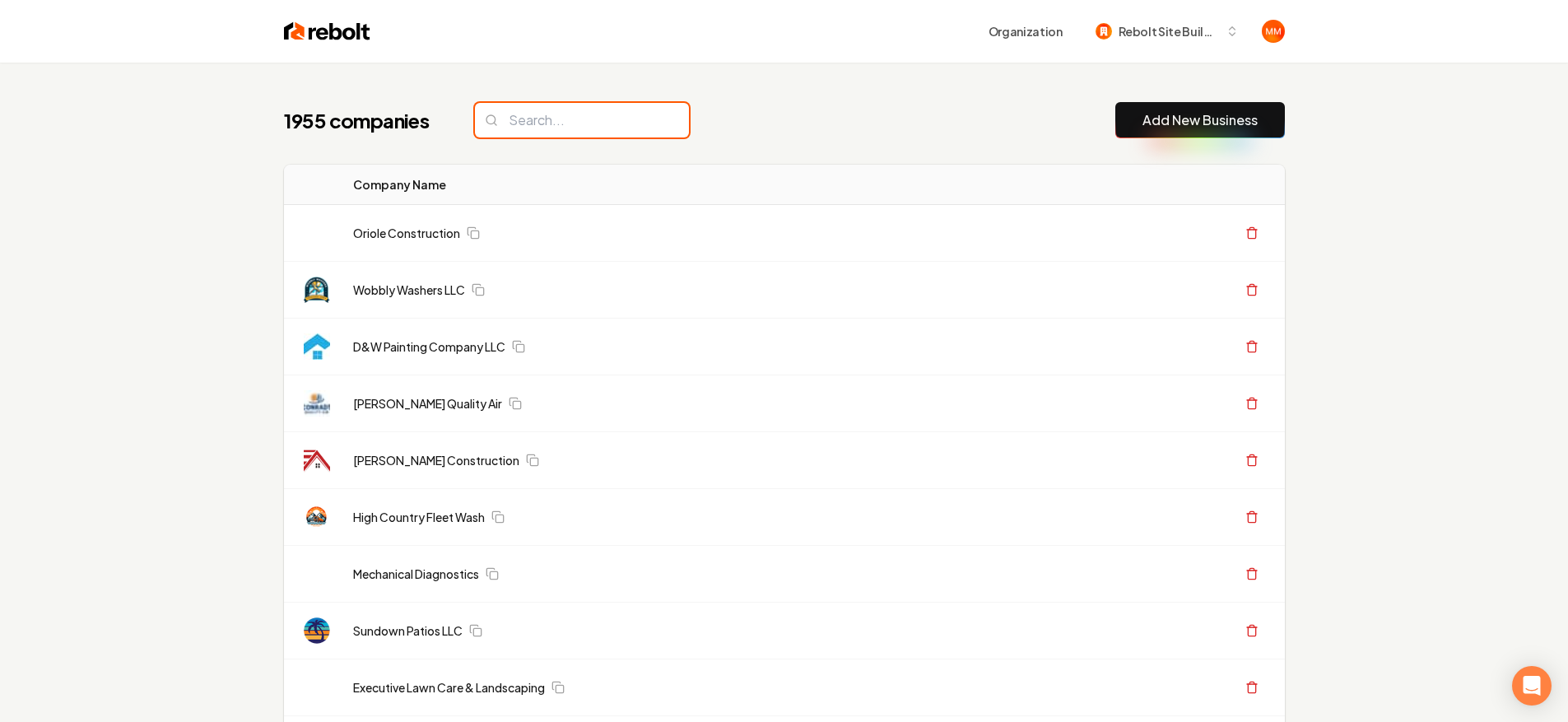
click at [525, 130] on input "search" at bounding box center [582, 120] width 214 height 35
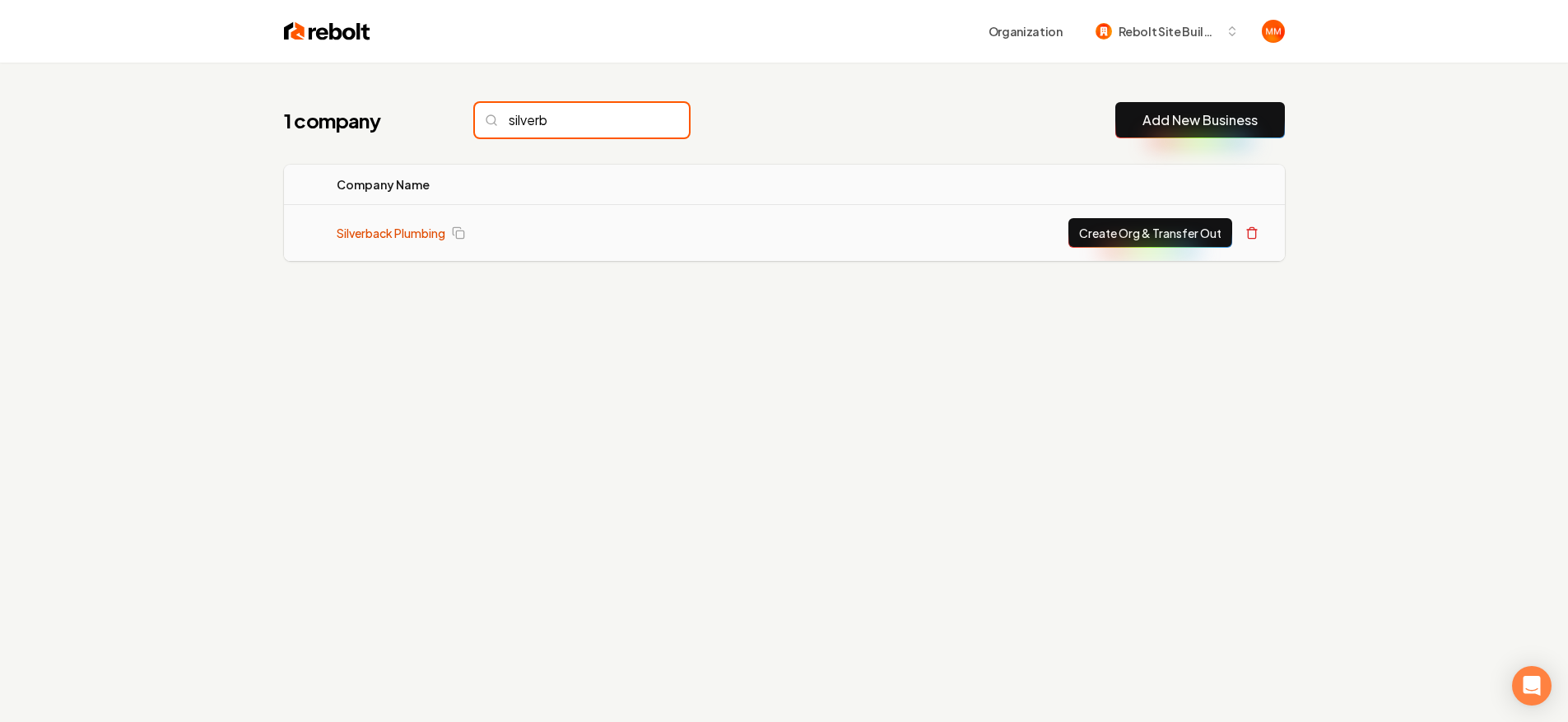
type input "silverb"
click at [422, 232] on link "Silverback Plumbing" at bounding box center [390, 233] width 109 height 16
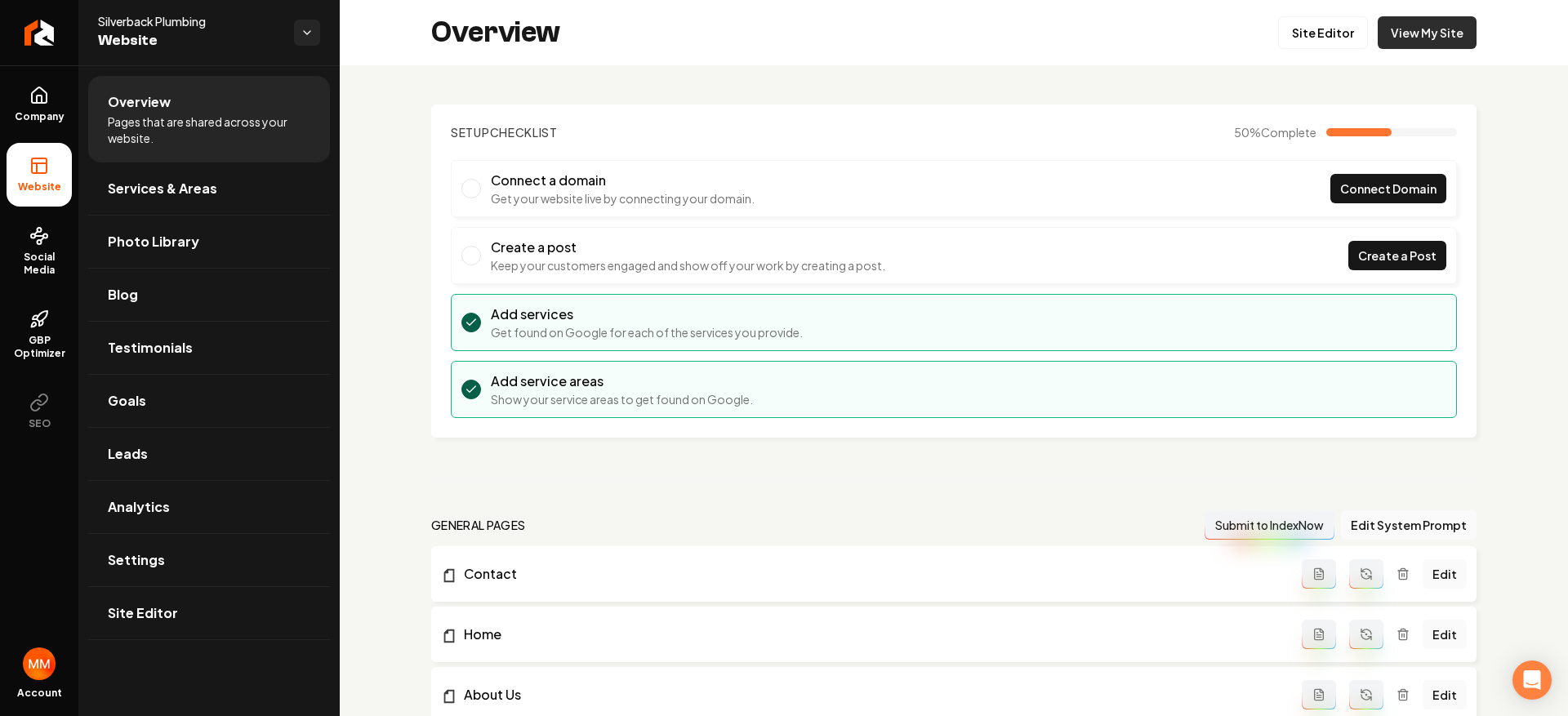
click at [1421, 47] on link "View My Site" at bounding box center [1427, 32] width 99 height 33
